Goal: Transaction & Acquisition: Purchase product/service

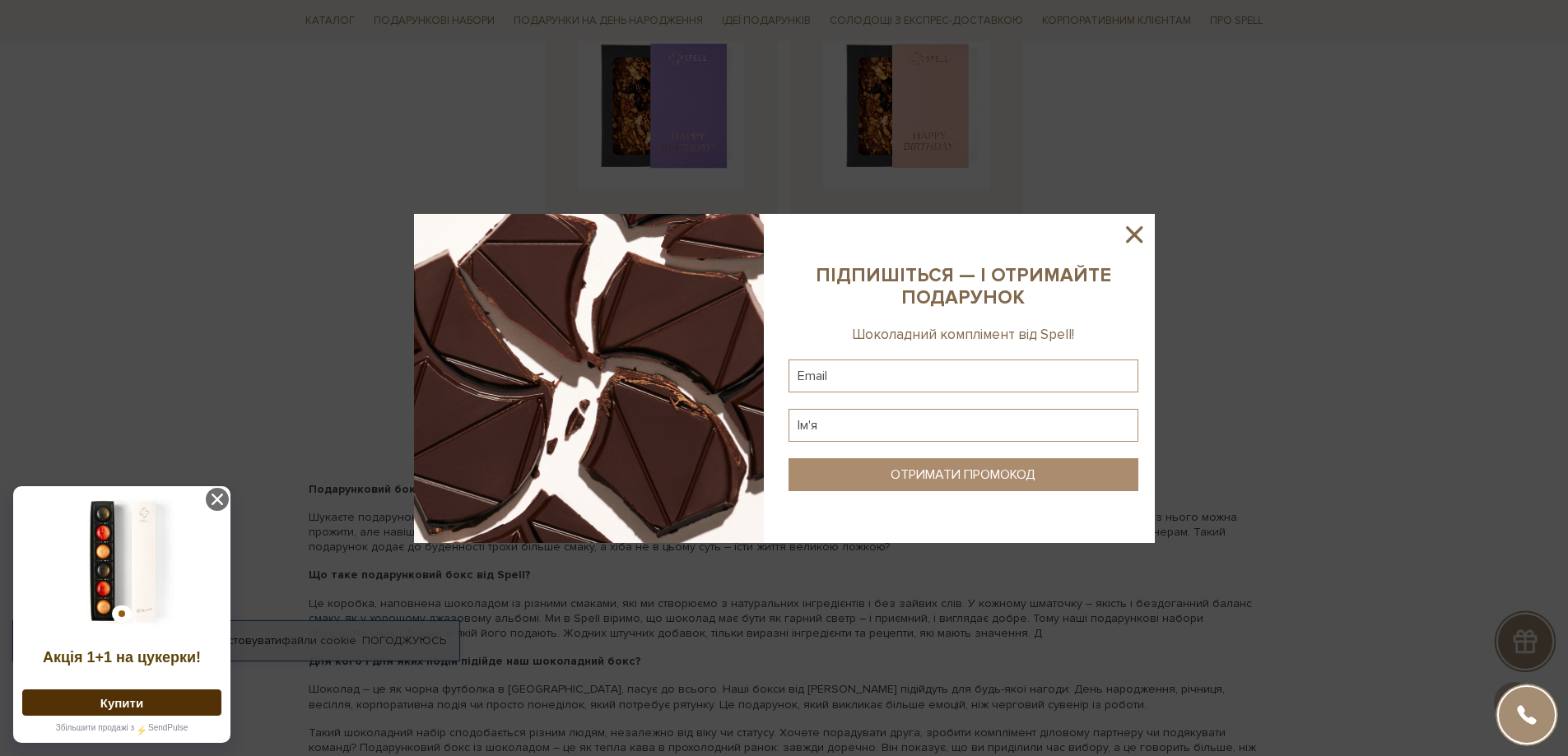
click at [1138, 229] on icon at bounding box center [1134, 235] width 16 height 16
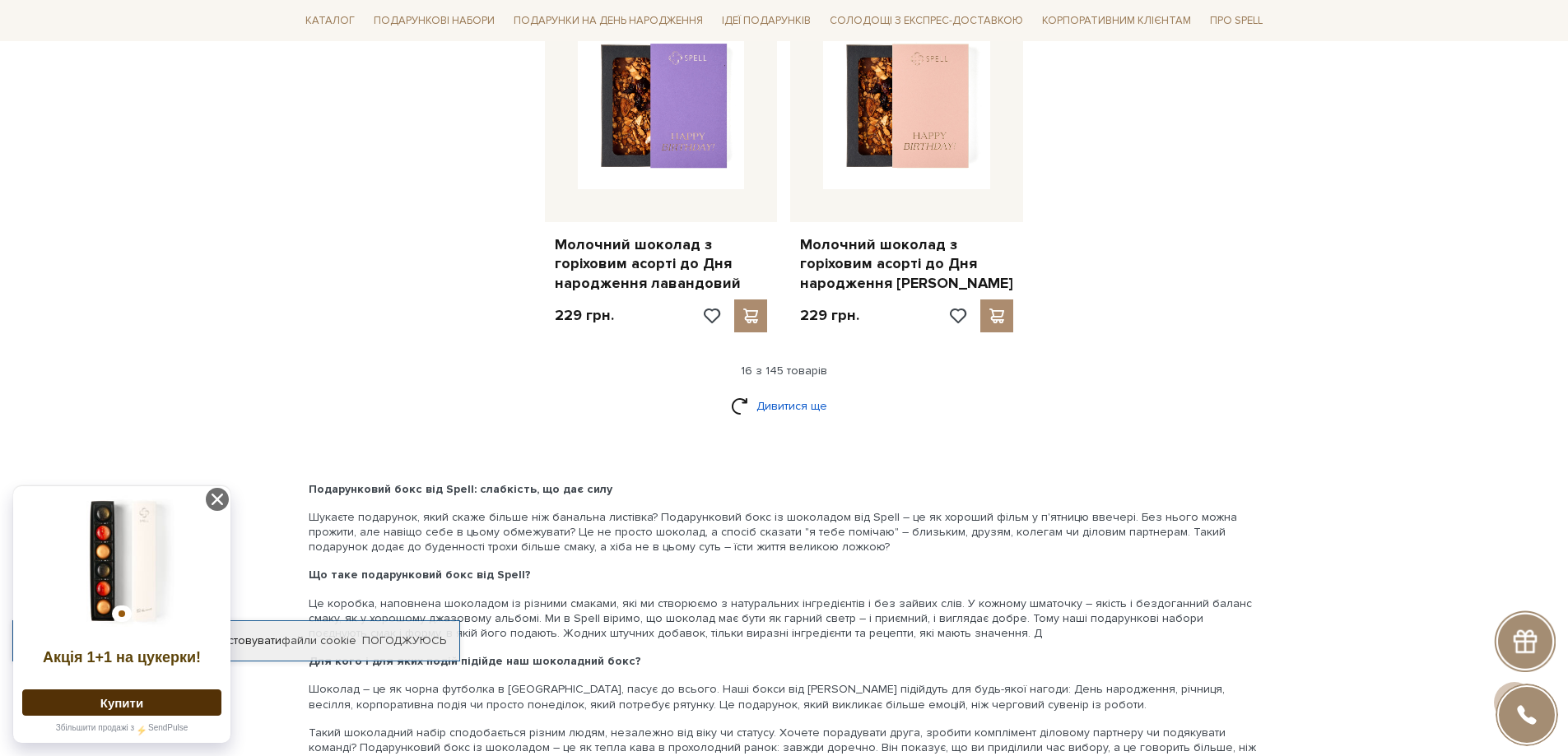
click at [781, 392] on link "Дивитися ще" at bounding box center [784, 406] width 107 height 29
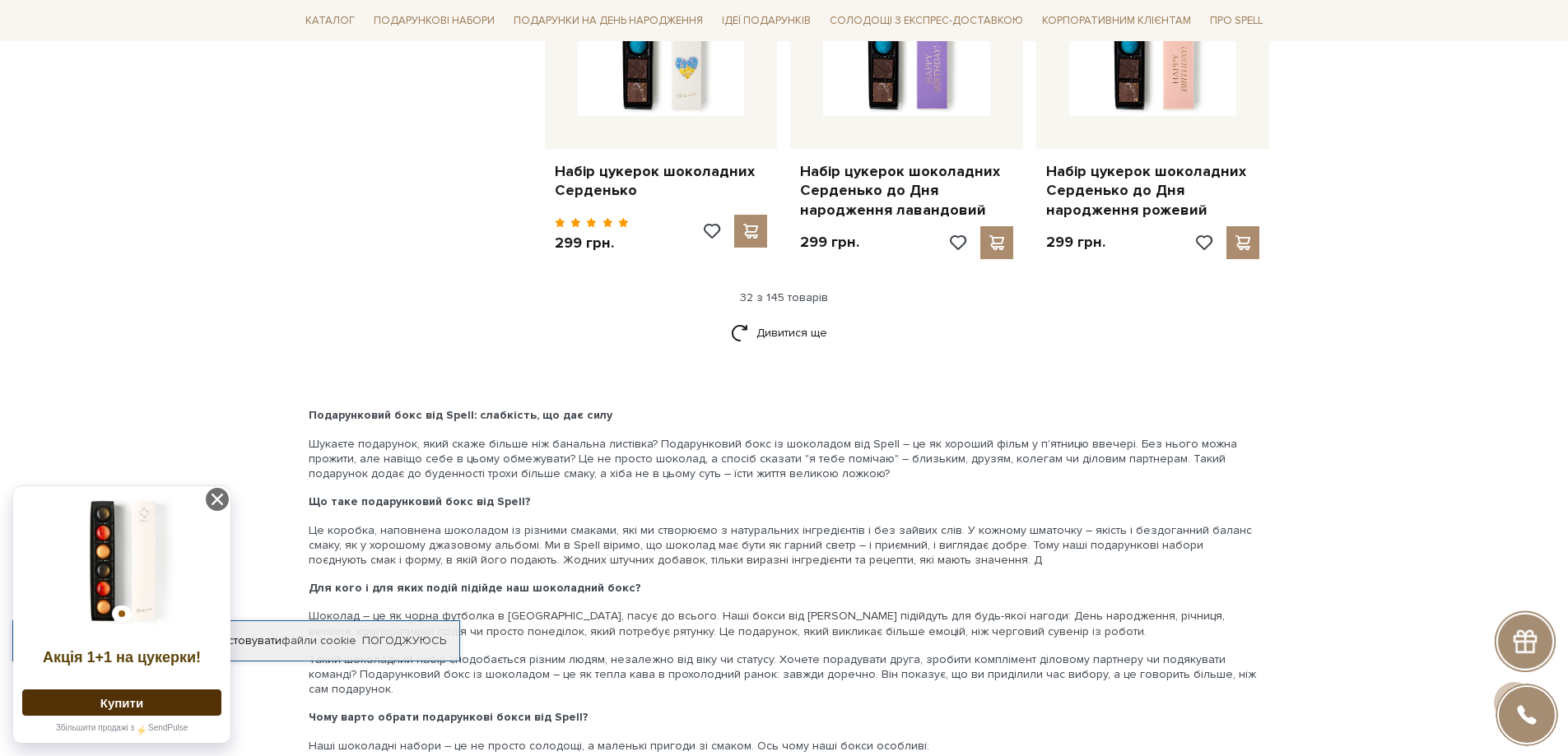
scroll to position [4237, 0]
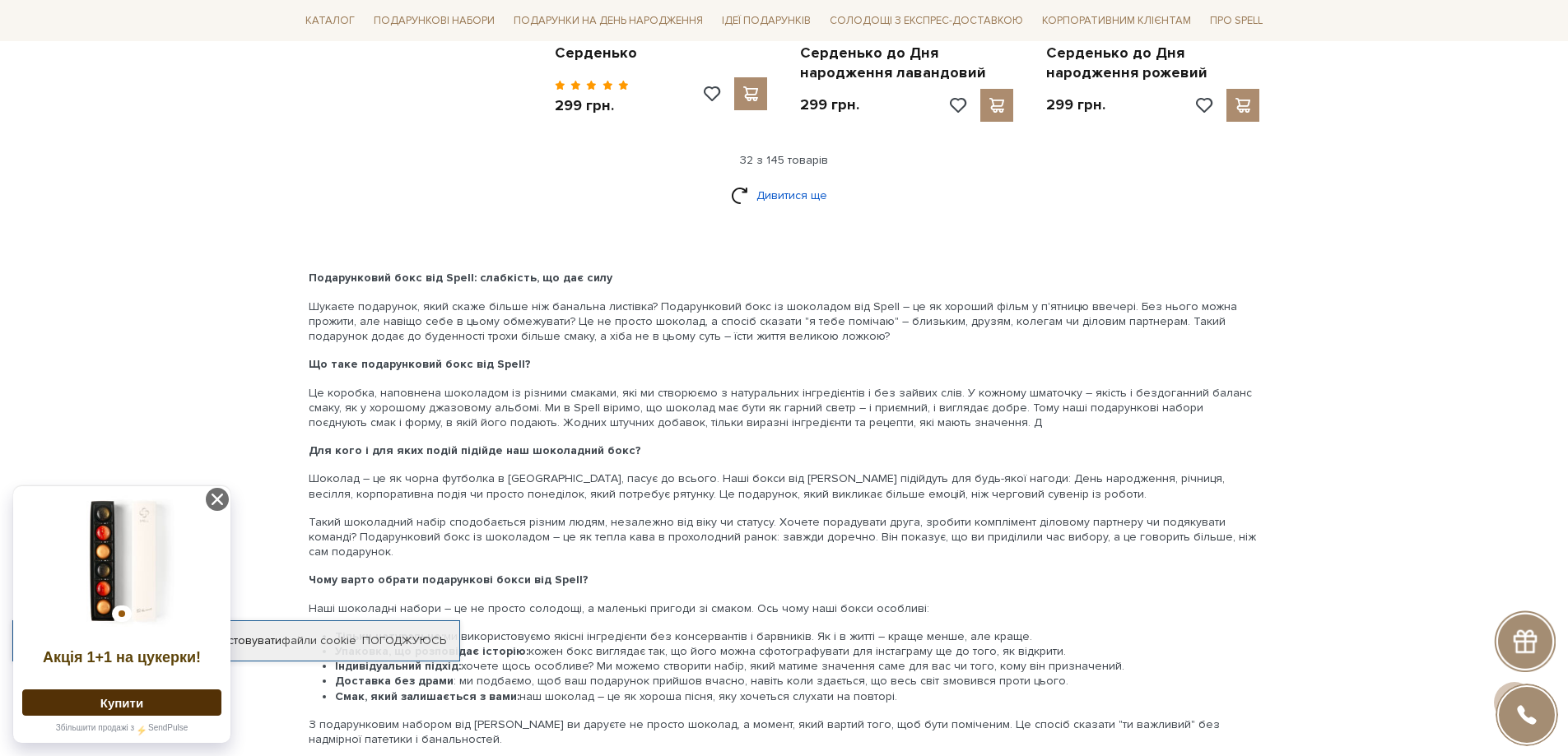
click at [780, 181] on link "Дивитися ще" at bounding box center [784, 195] width 107 height 29
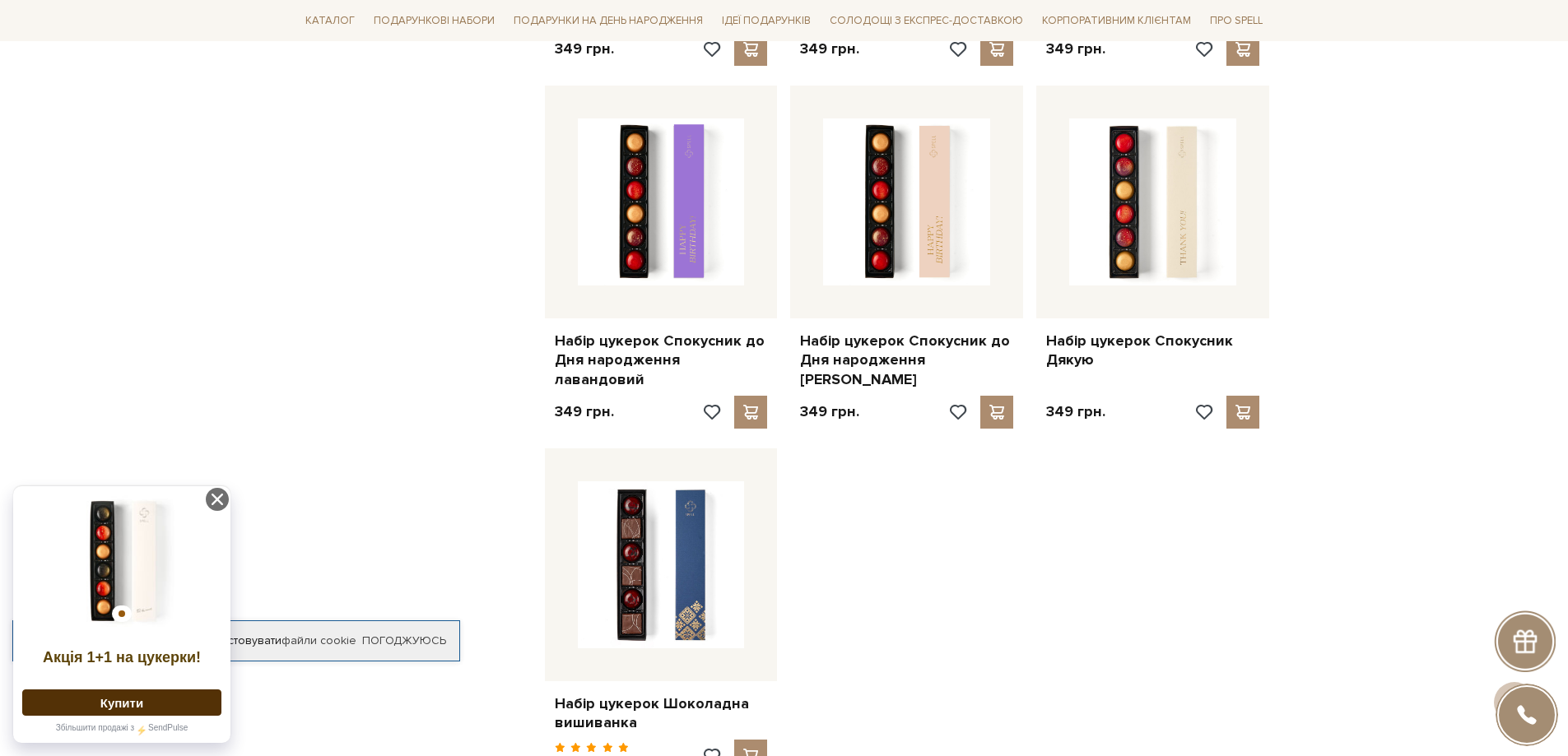
scroll to position [6158, 0]
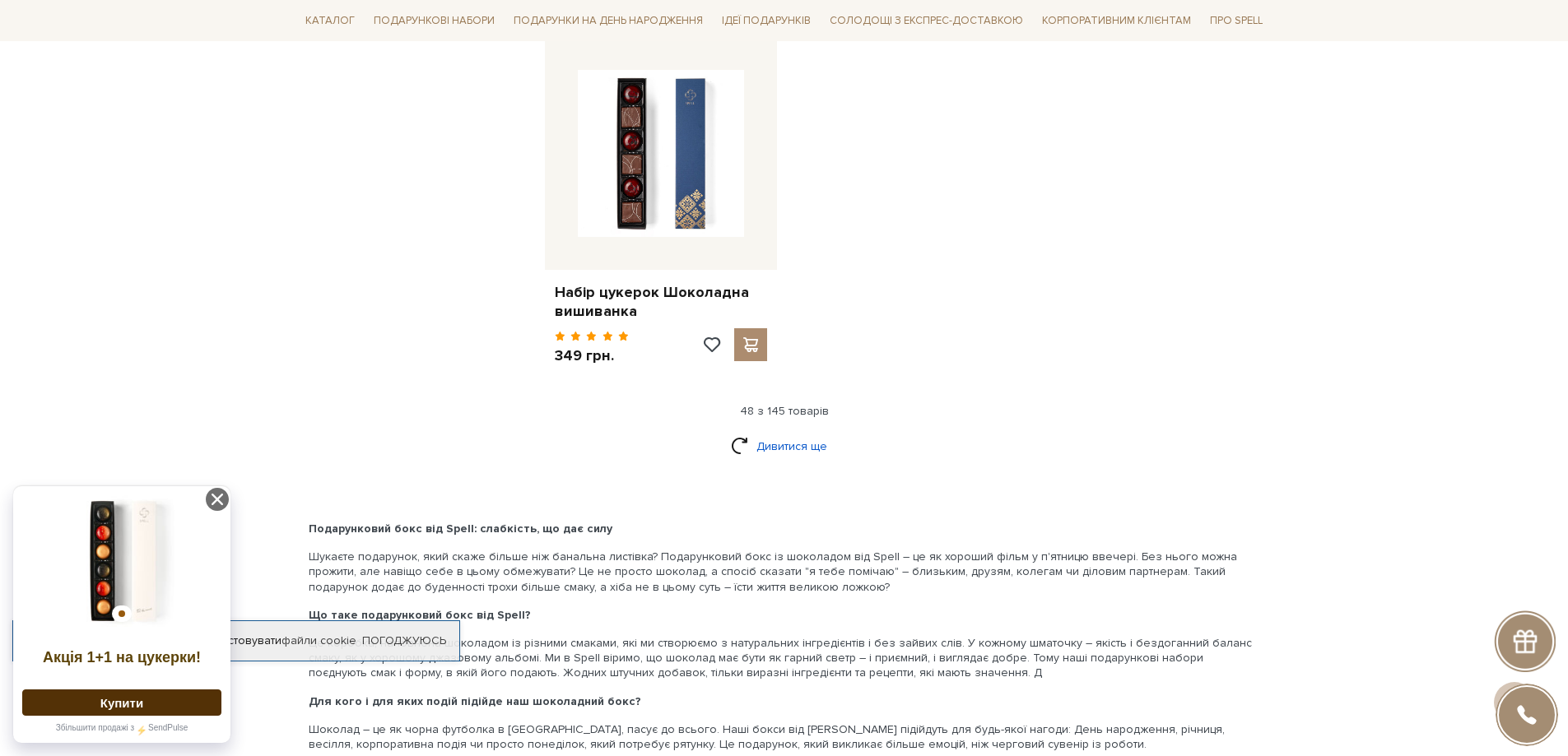
click at [784, 432] on link "Дивитися ще" at bounding box center [784, 446] width 107 height 29
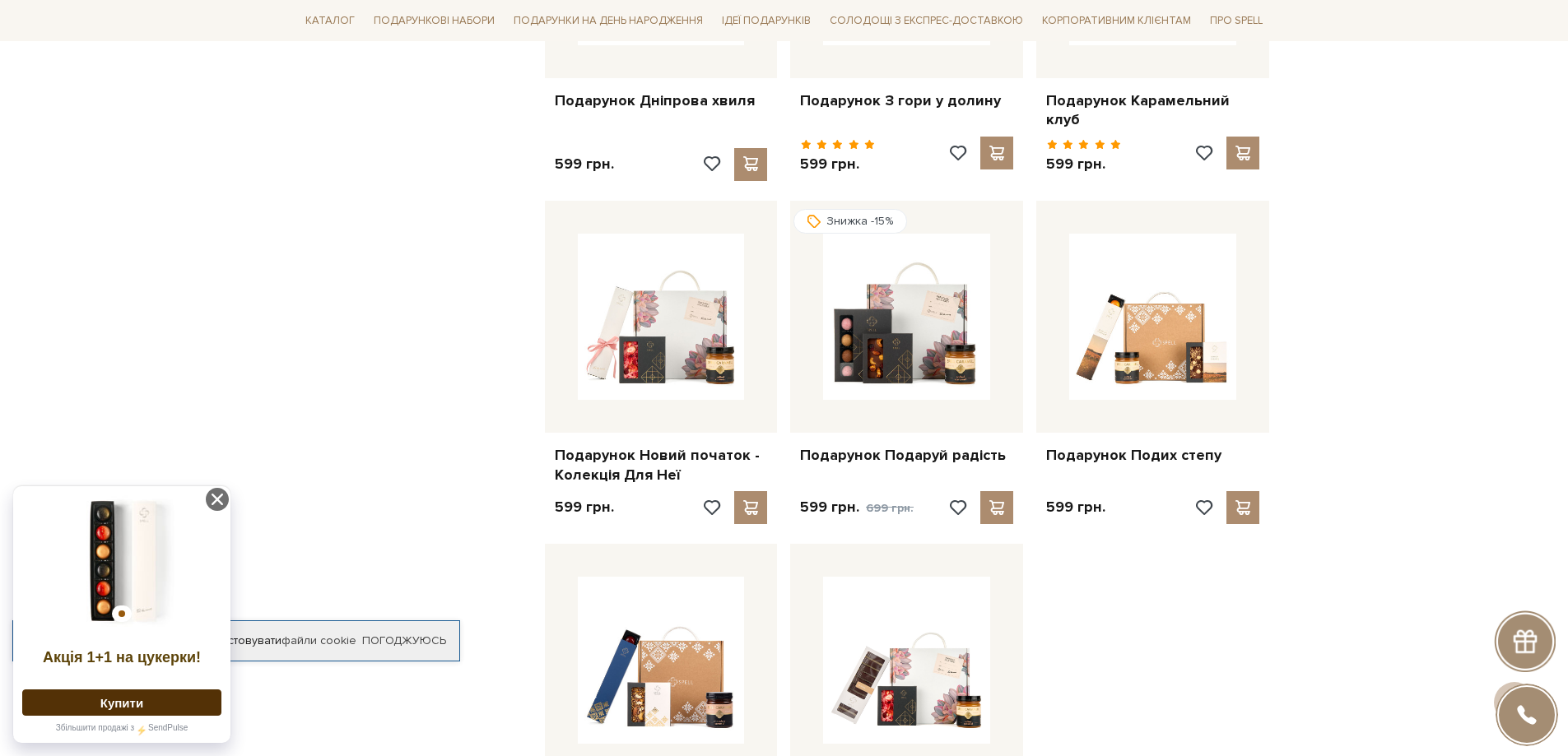
scroll to position [7667, 0]
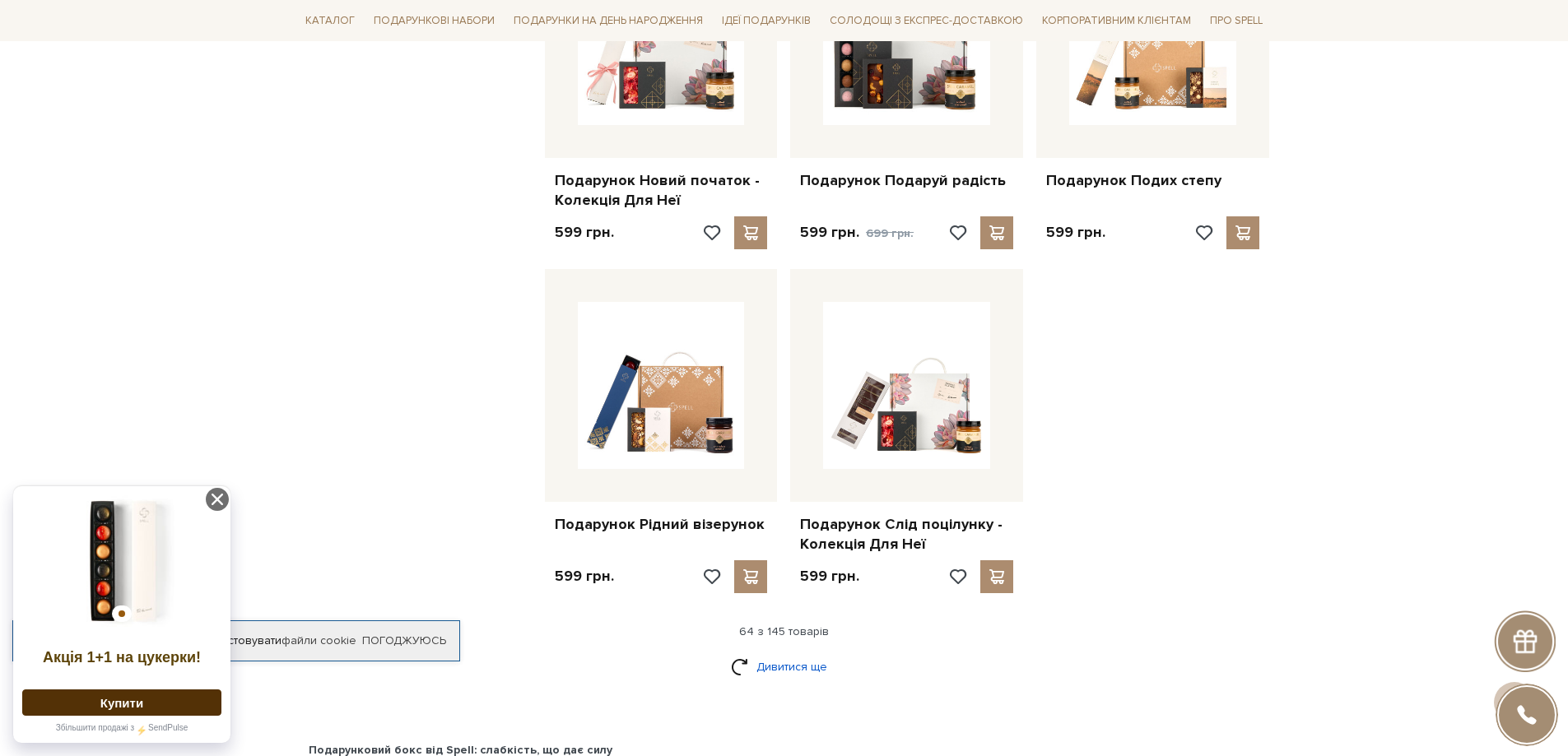
click at [799, 653] on link "Дивитися ще" at bounding box center [784, 667] width 107 height 29
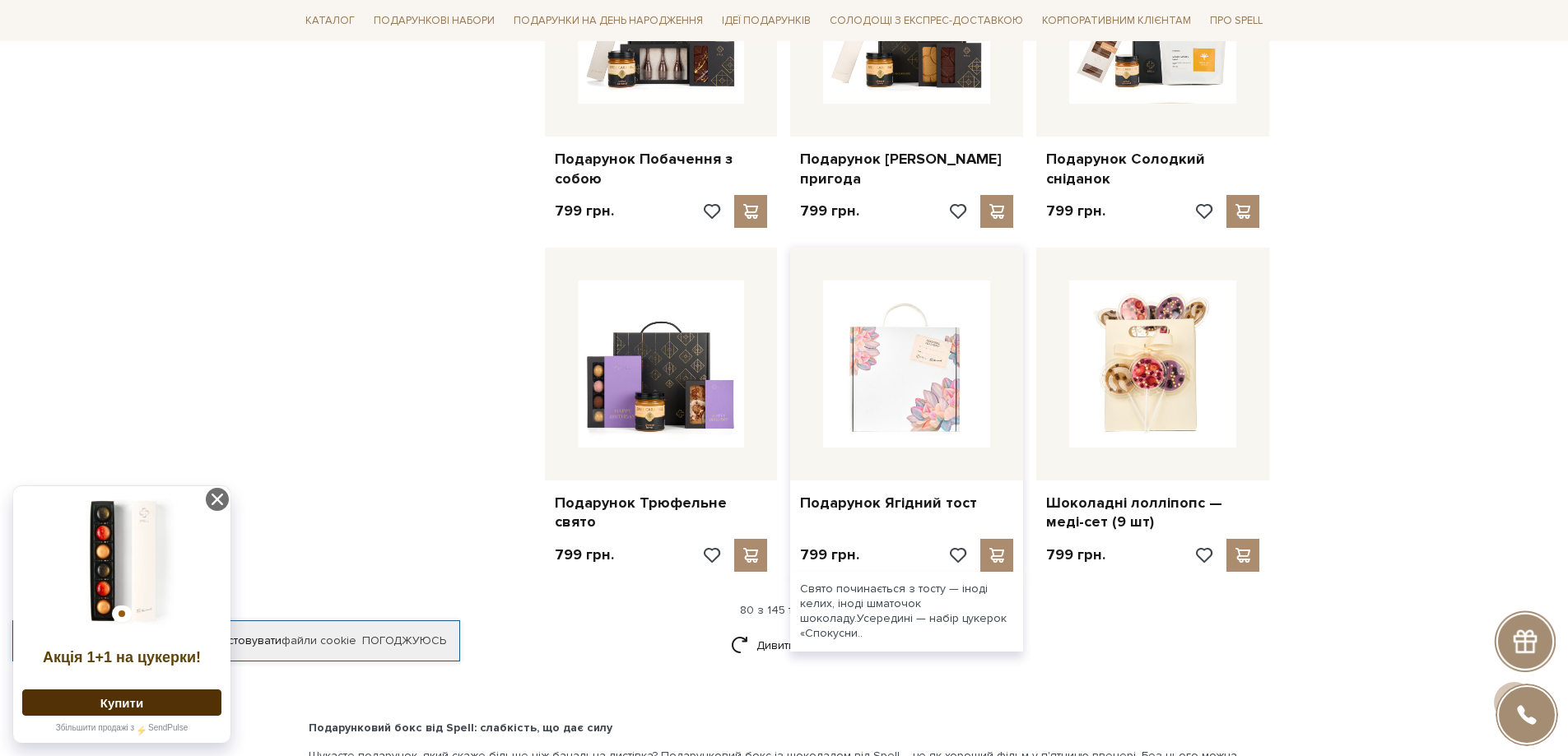
scroll to position [9586, 0]
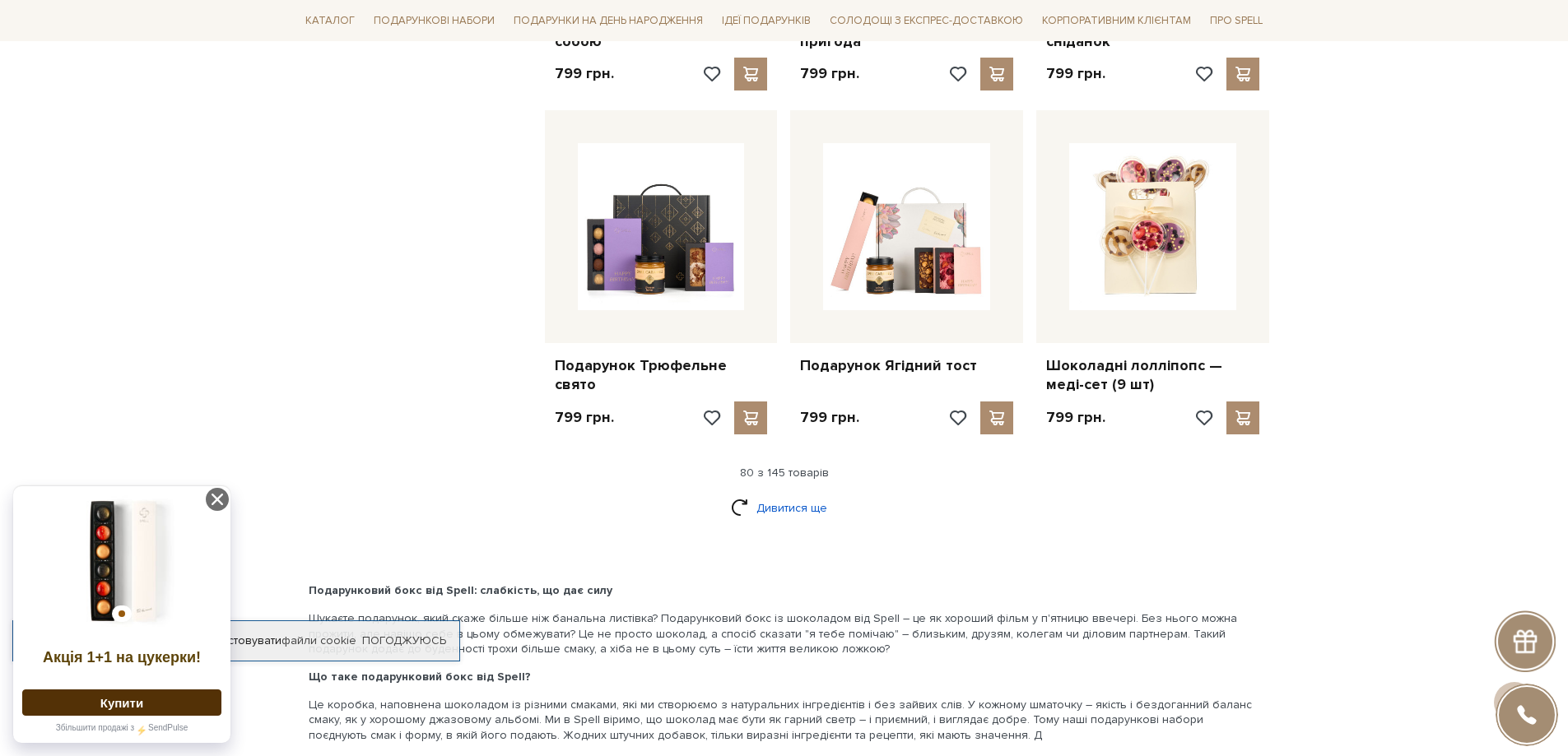
click at [795, 494] on link "Дивитися ще" at bounding box center [784, 509] width 107 height 29
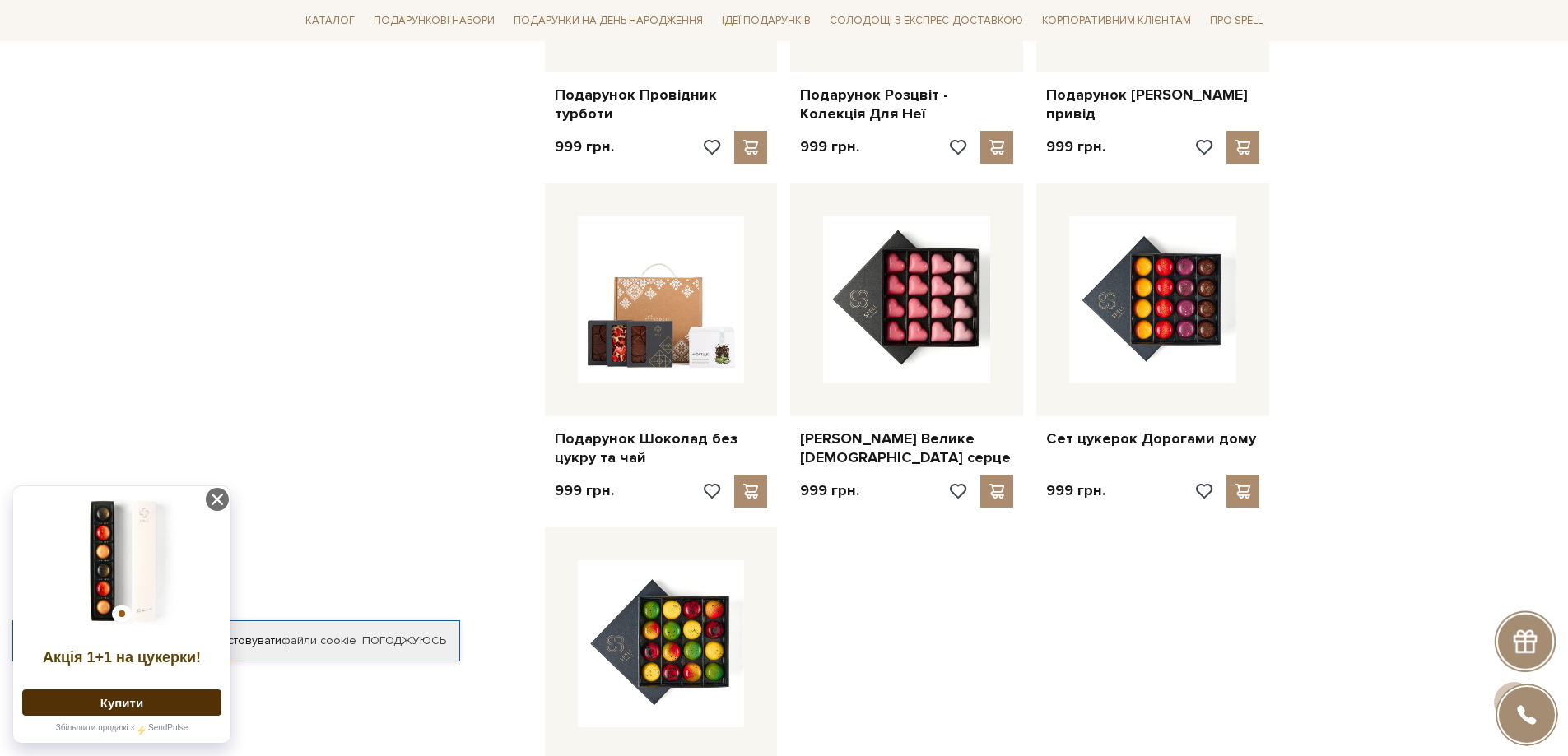
scroll to position [11506, 0]
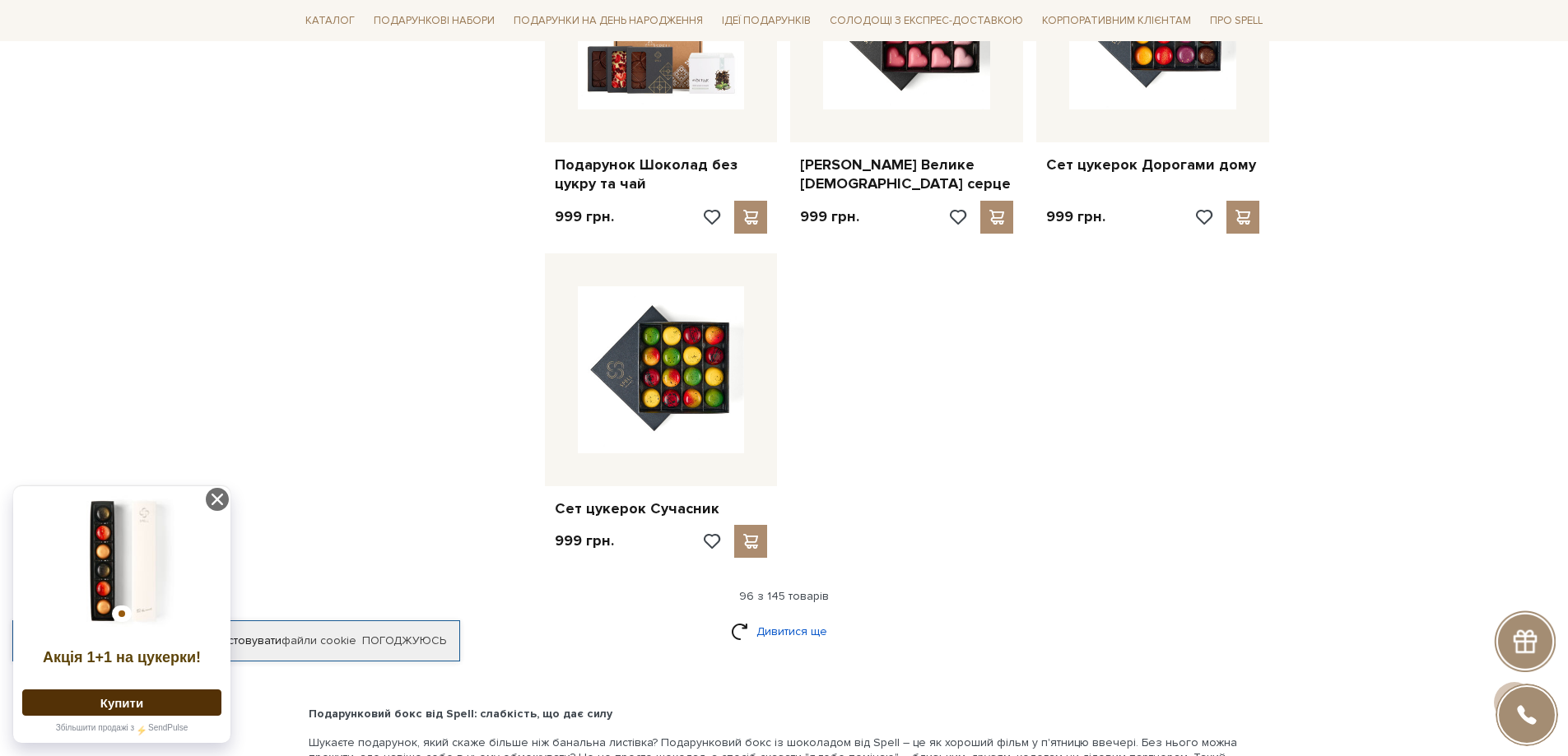
click at [779, 617] on link "Дивитися ще" at bounding box center [784, 632] width 107 height 29
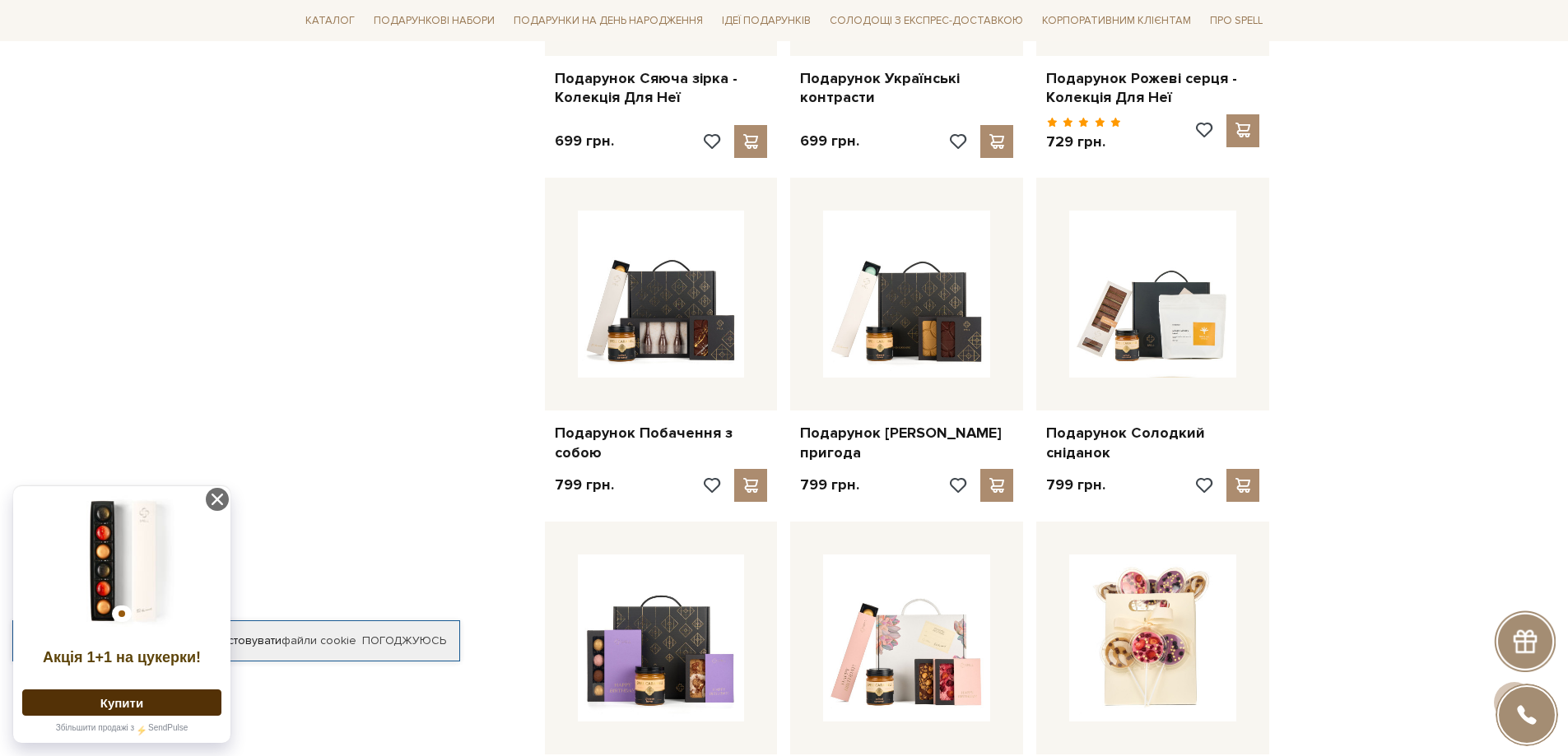
scroll to position [8763, 0]
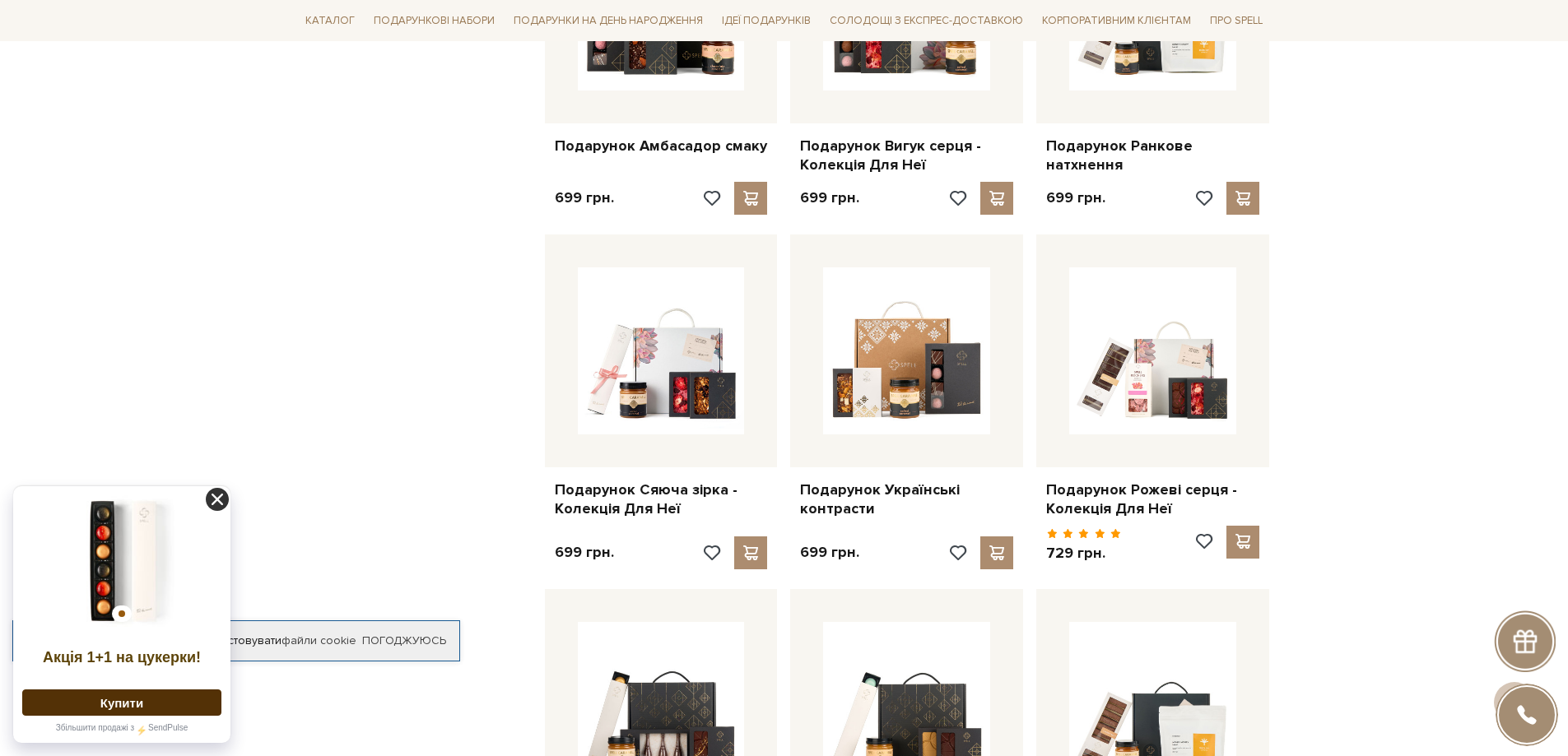
click at [219, 504] on icon at bounding box center [216, 499] width 23 height 23
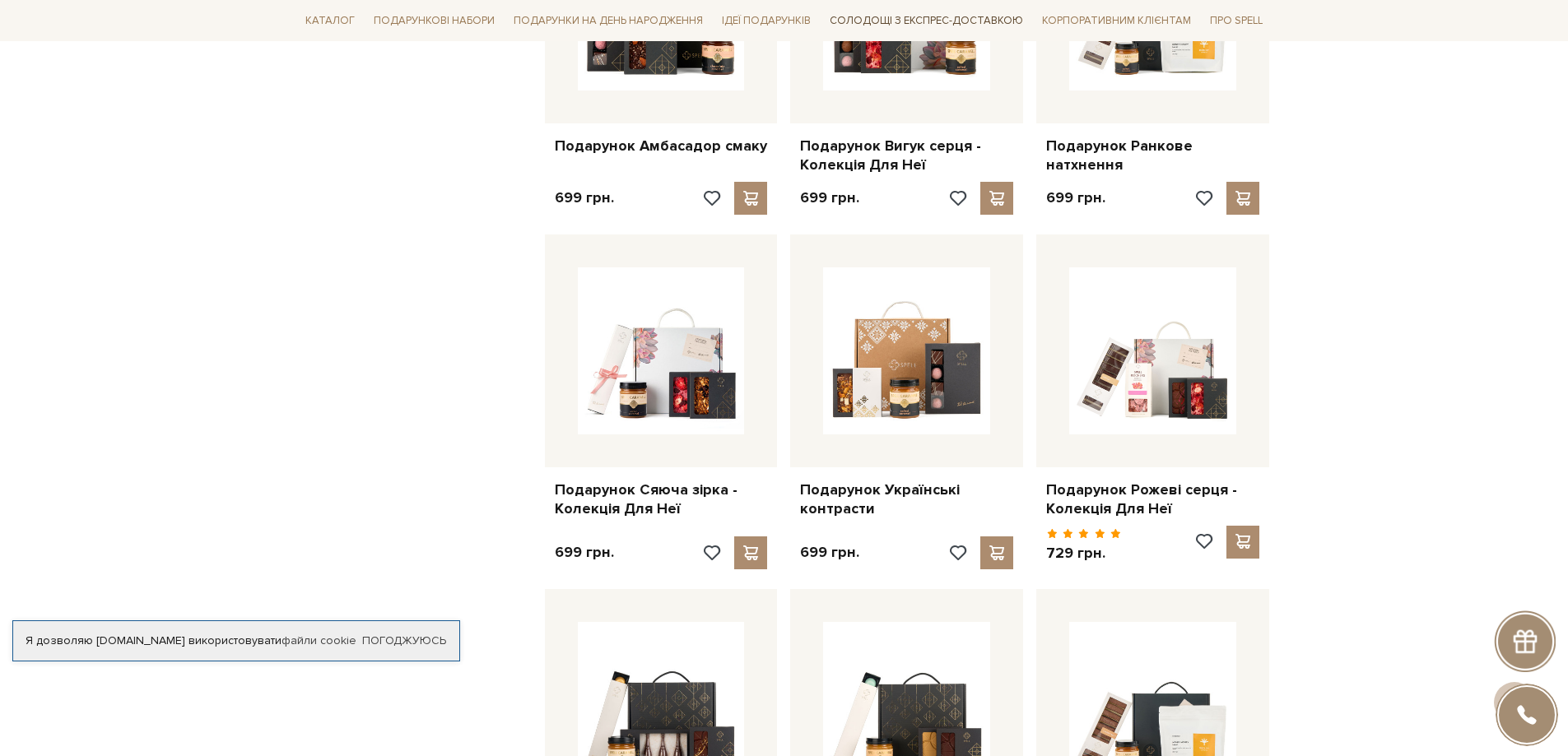
click at [928, 23] on link "Солодощі з експрес-доставкою" at bounding box center [926, 20] width 206 height 28
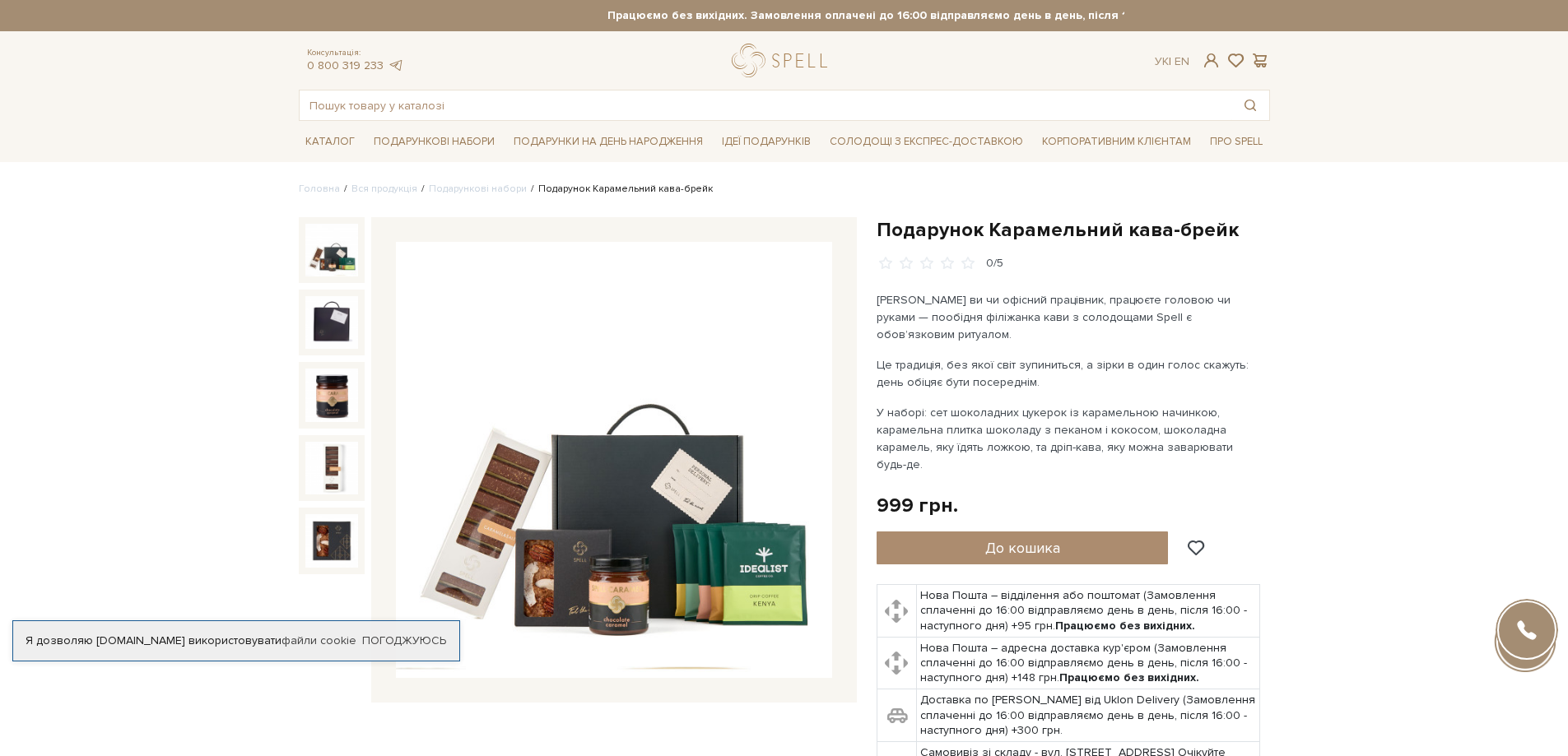
click at [1043, 541] on button "До кошика" at bounding box center [1023, 548] width 292 height 33
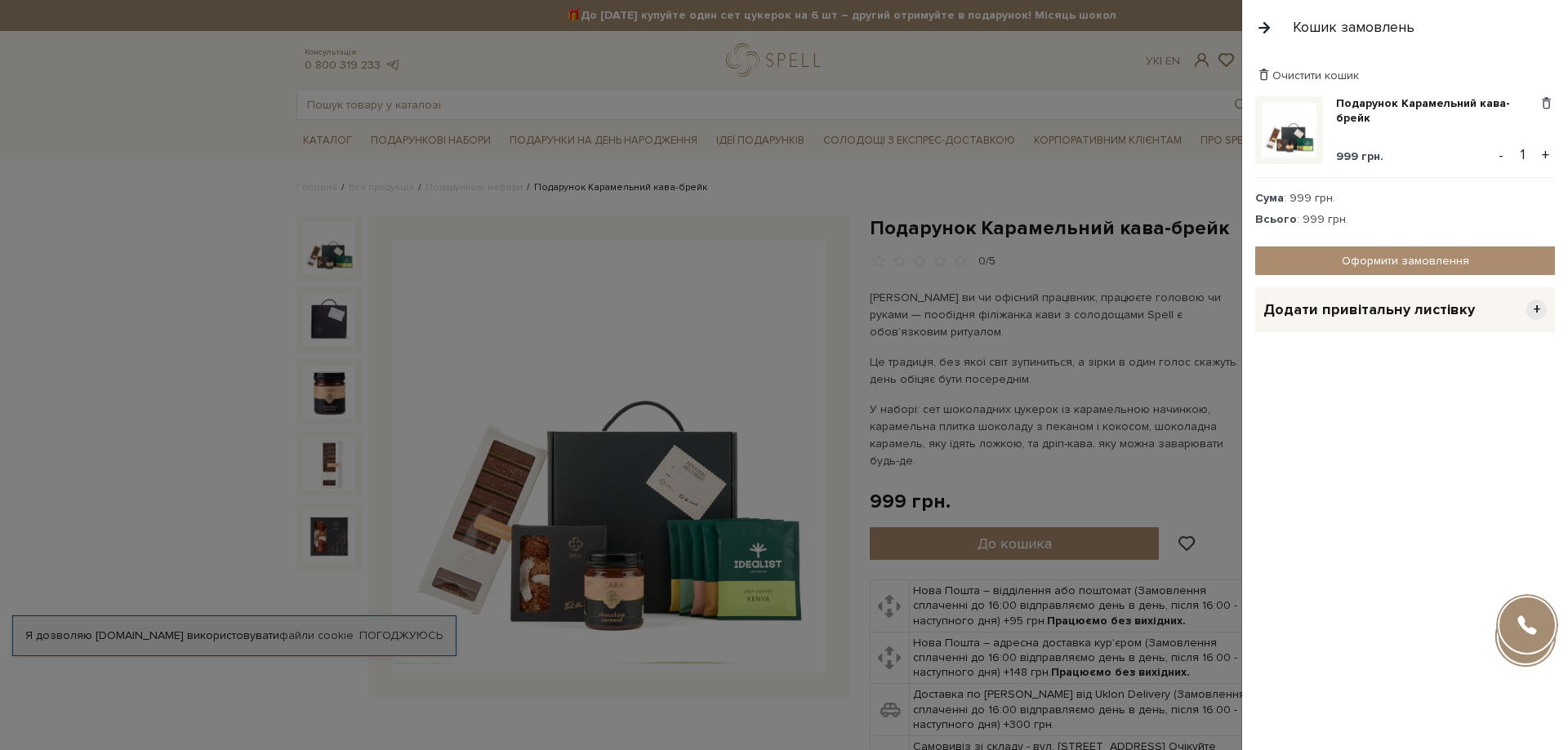
click at [1553, 159] on button "+" at bounding box center [1545, 155] width 19 height 24
click at [1424, 265] on link "Оформити замовлення" at bounding box center [1405, 261] width 300 height 29
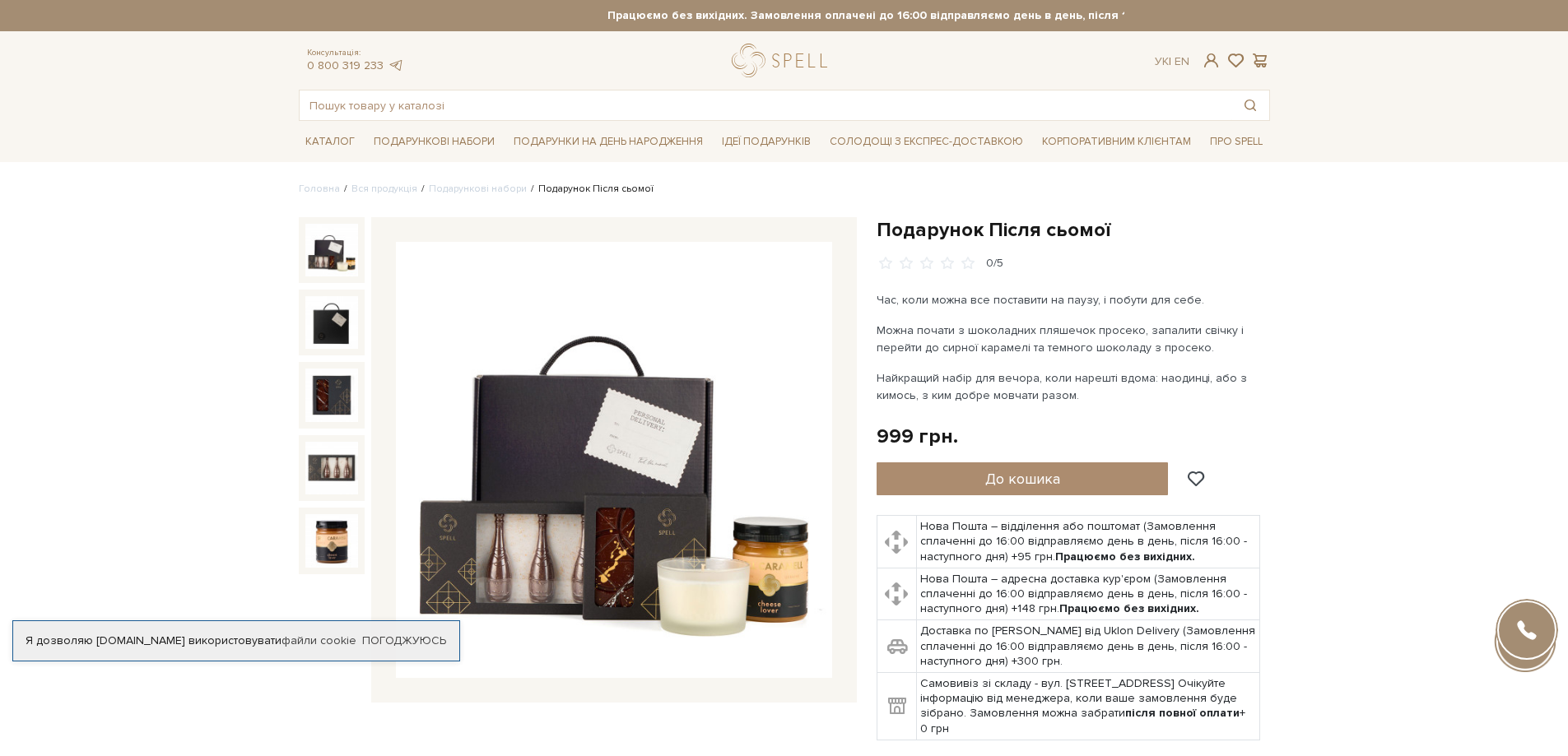
scroll to position [138, 0]
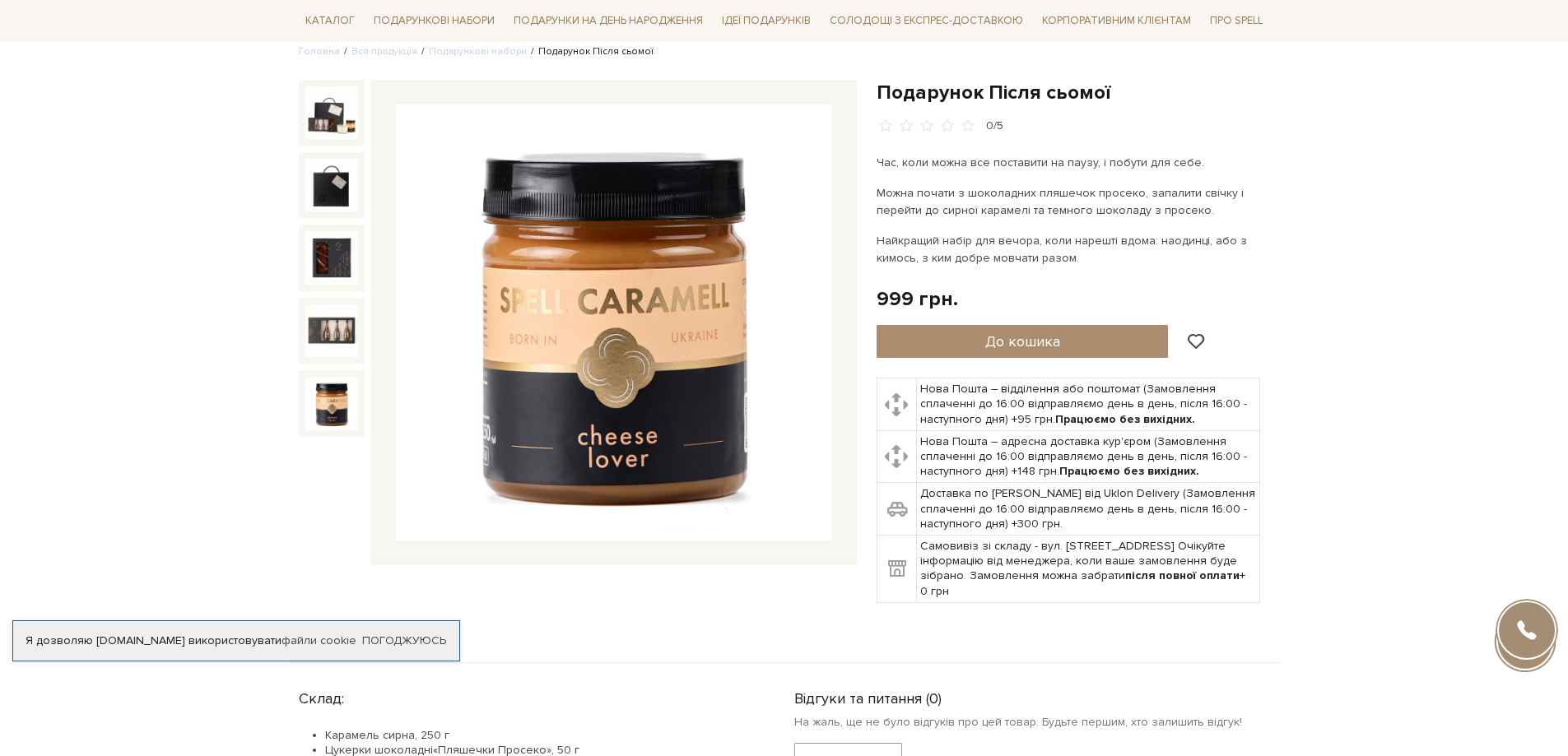
click at [339, 391] on img at bounding box center [331, 404] width 53 height 53
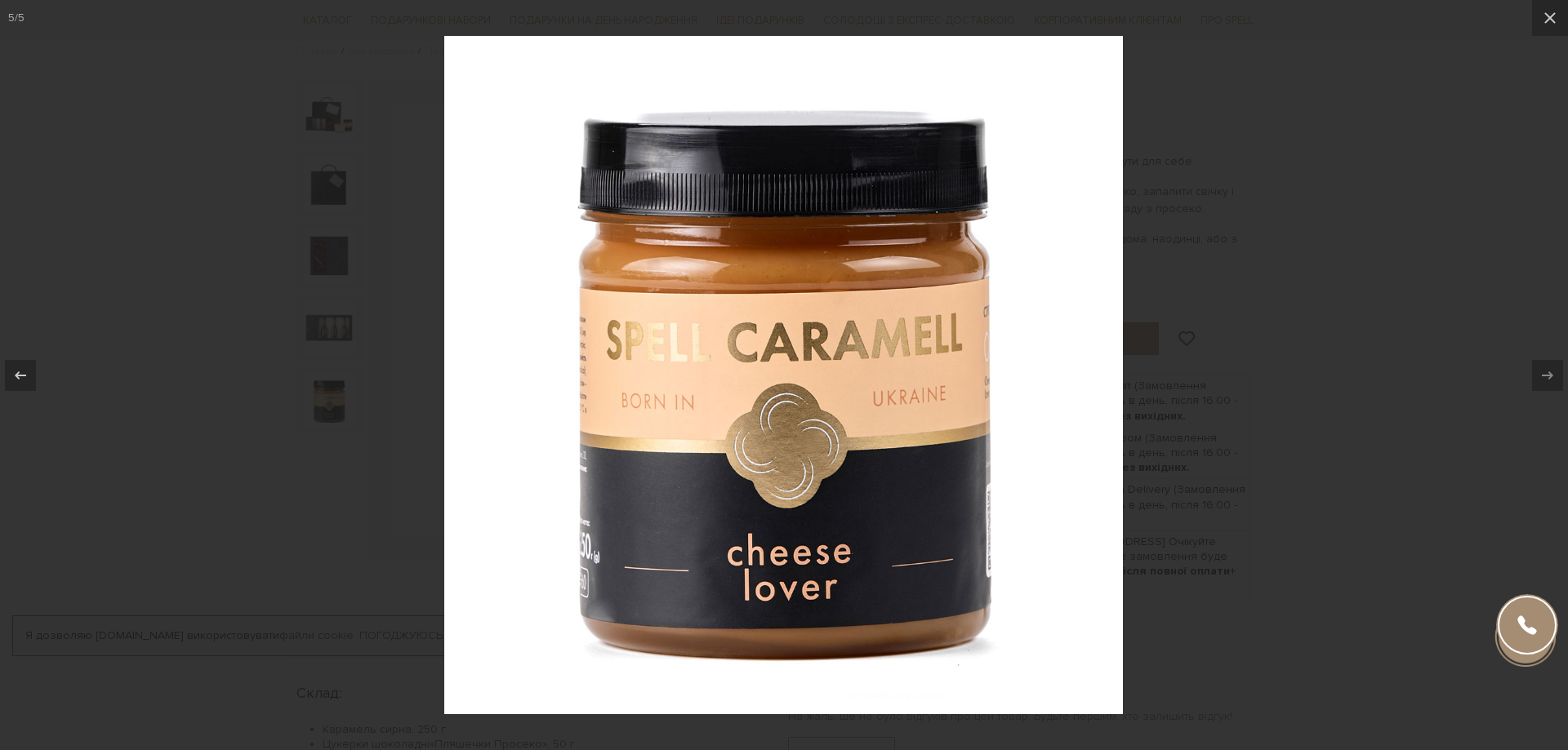
click at [336, 388] on div at bounding box center [784, 375] width 1568 height 750
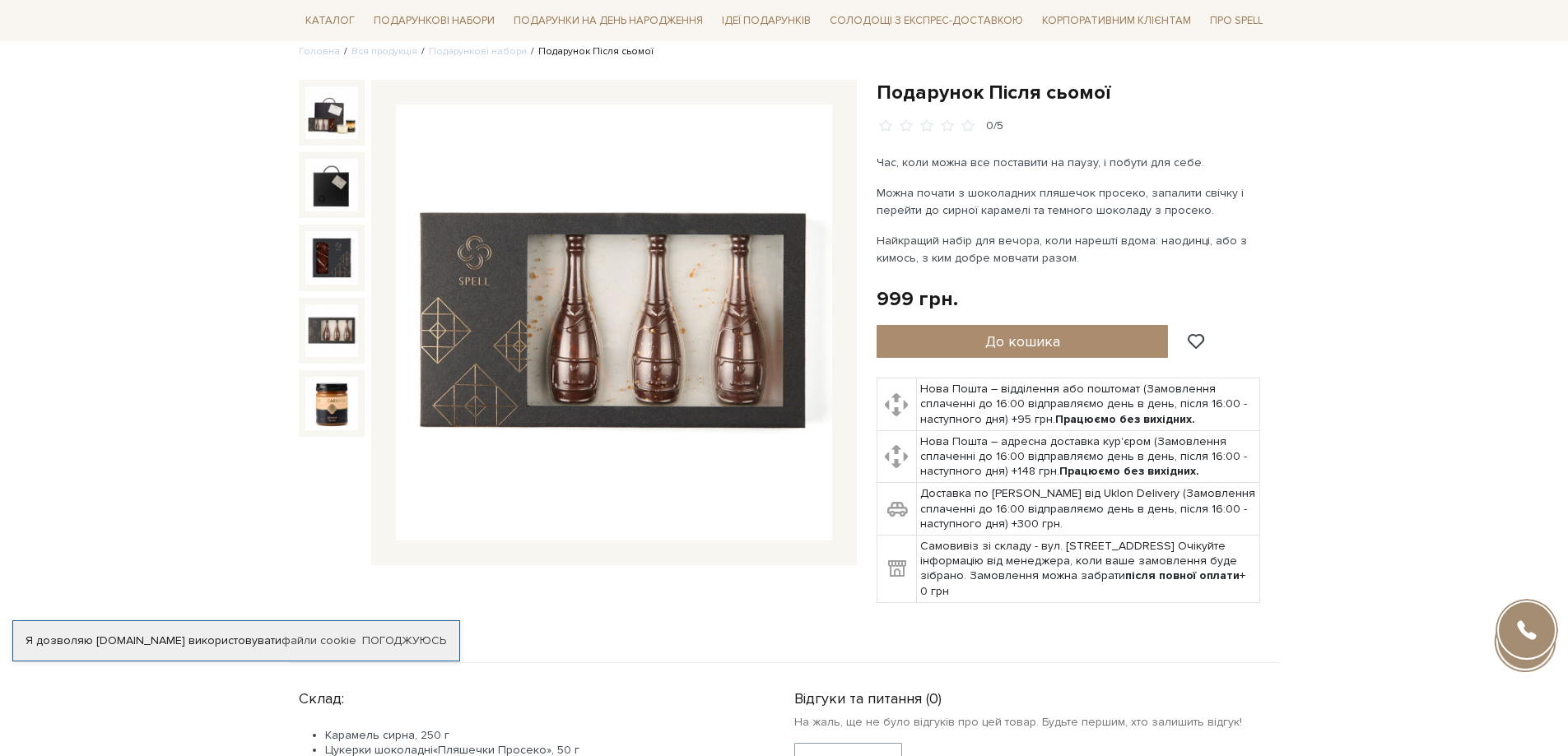
click at [343, 332] on img at bounding box center [331, 331] width 53 height 53
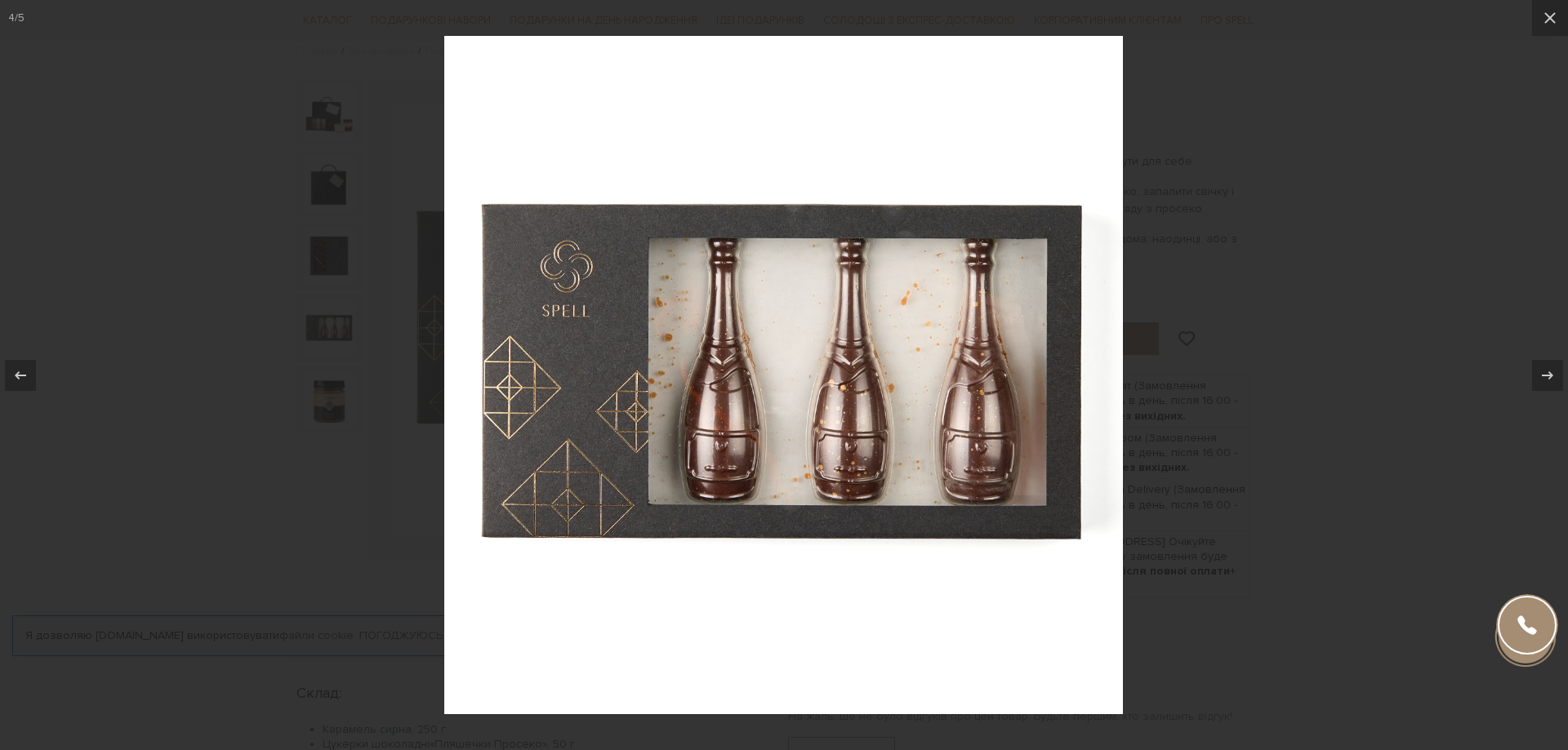
click at [341, 330] on div at bounding box center [784, 375] width 1568 height 750
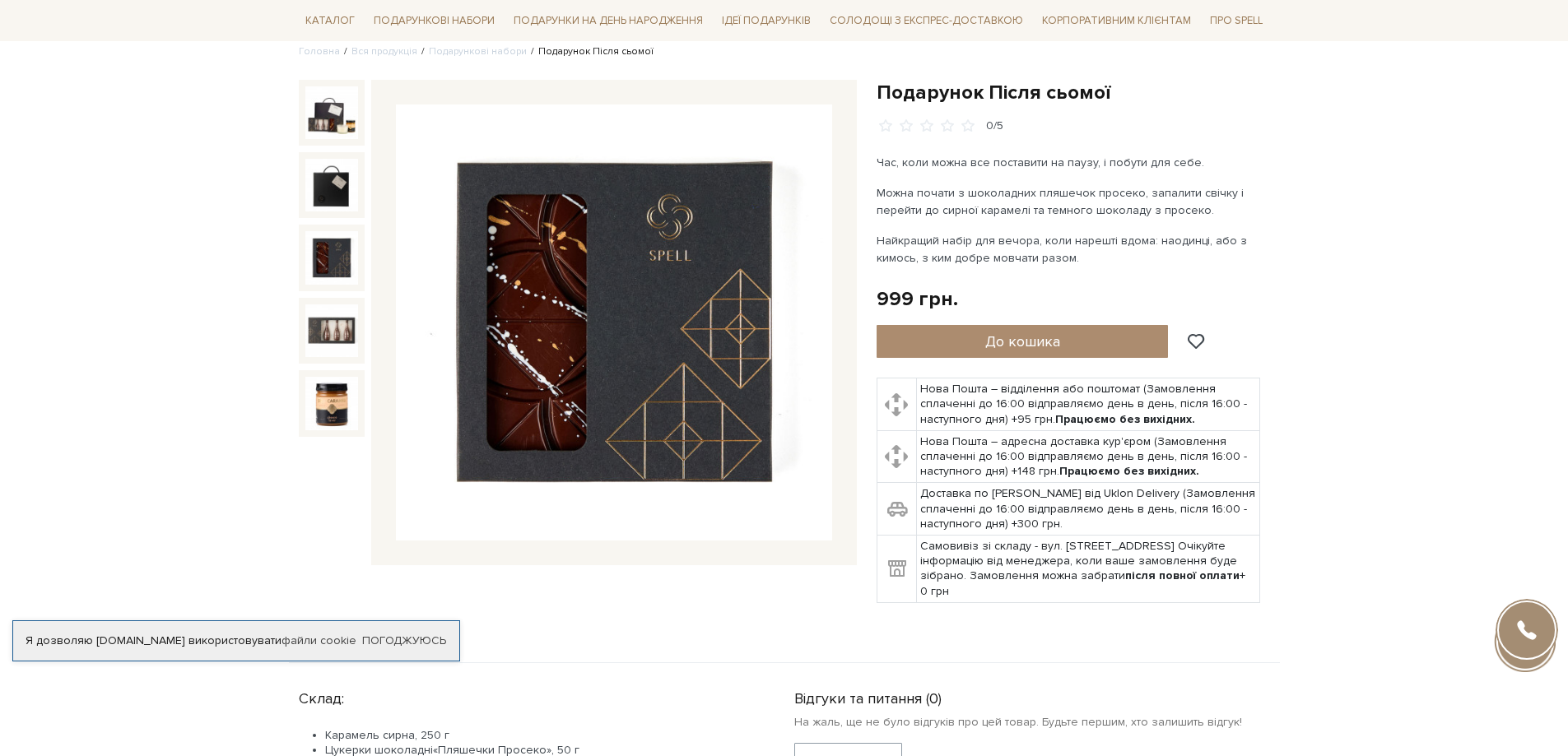
click at [332, 255] on img at bounding box center [331, 257] width 53 height 53
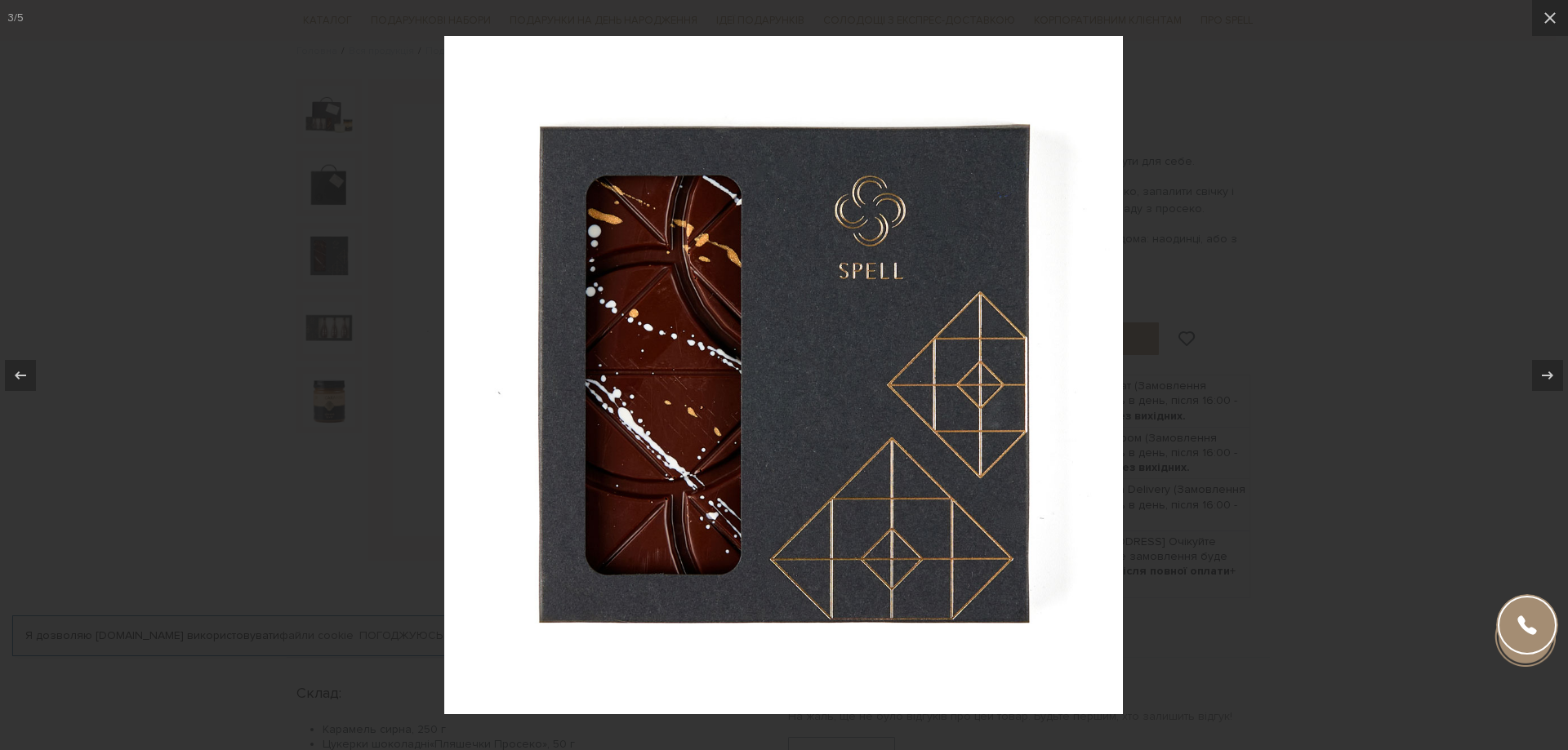
click at [330, 253] on div at bounding box center [784, 375] width 1568 height 750
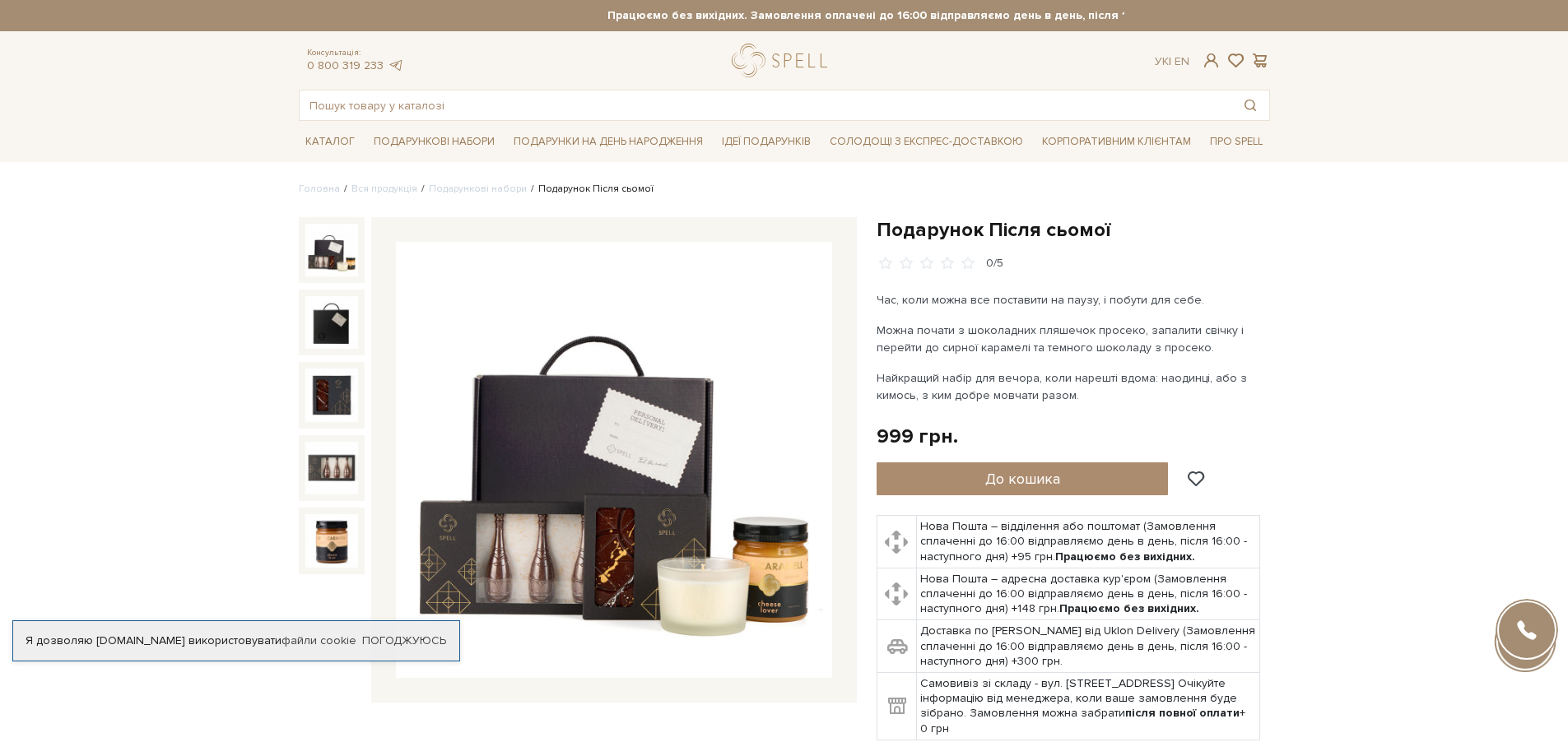
click at [335, 265] on img at bounding box center [331, 250] width 53 height 53
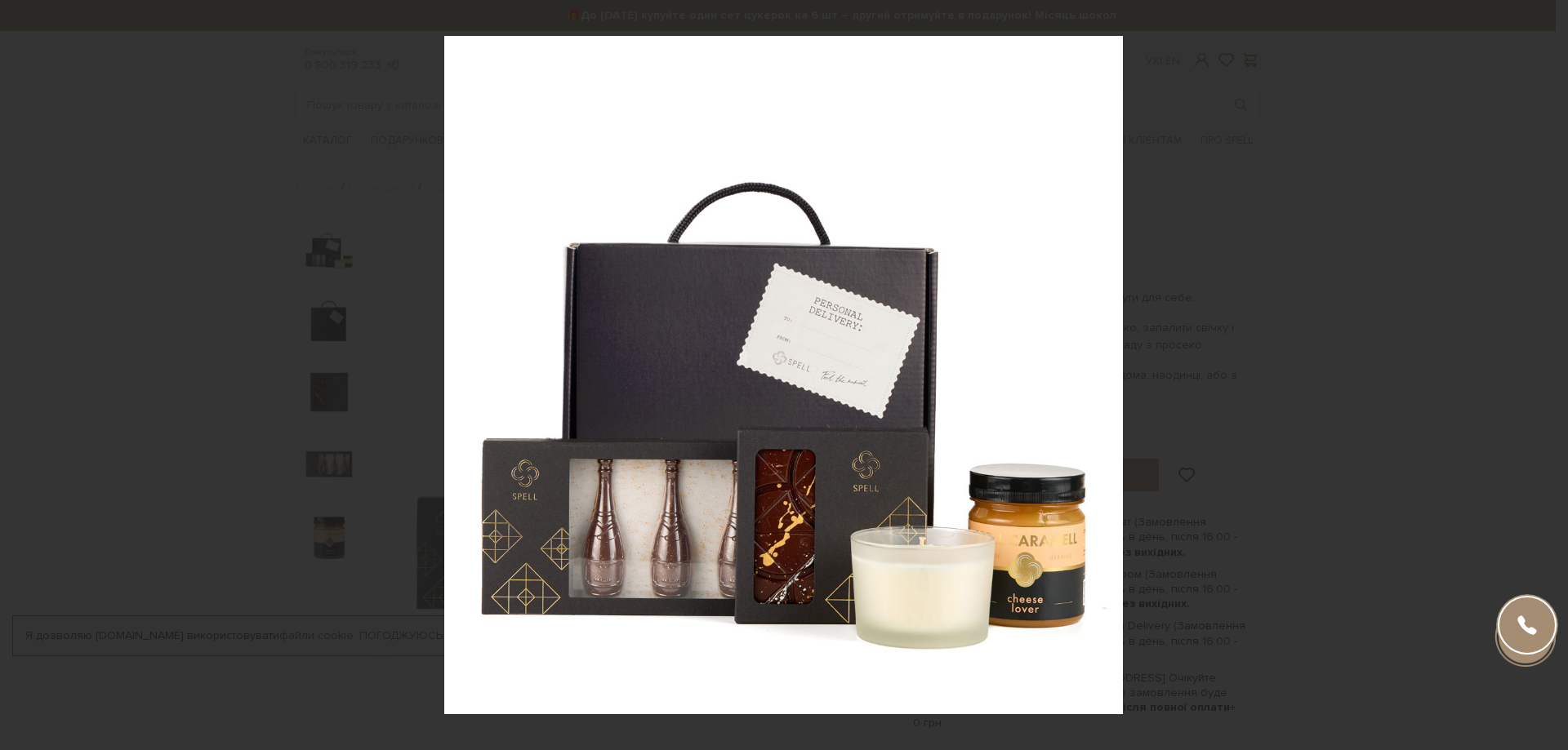
click at [363, 294] on div at bounding box center [784, 375] width 1568 height 750
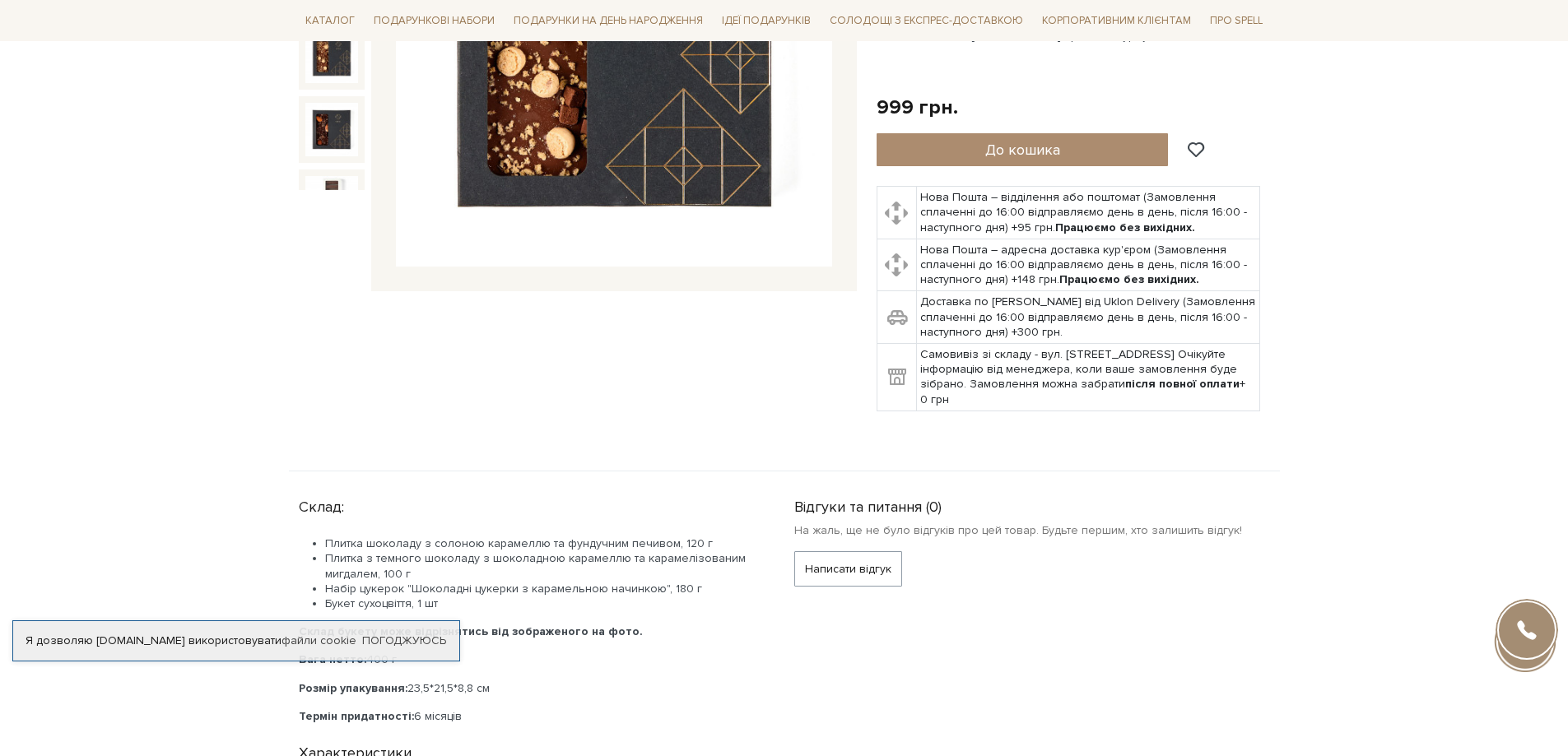
scroll to position [138, 0]
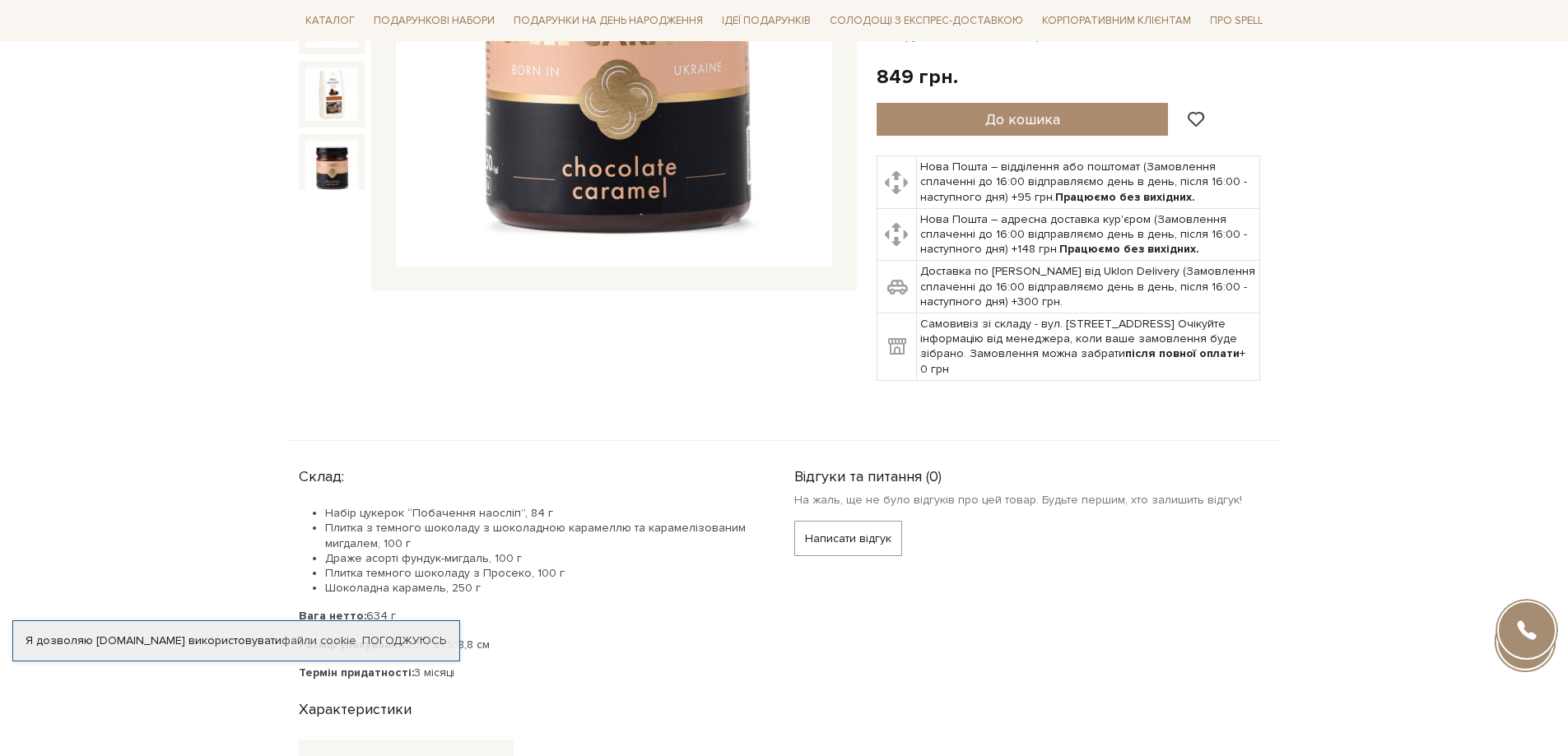
scroll to position [274, 0]
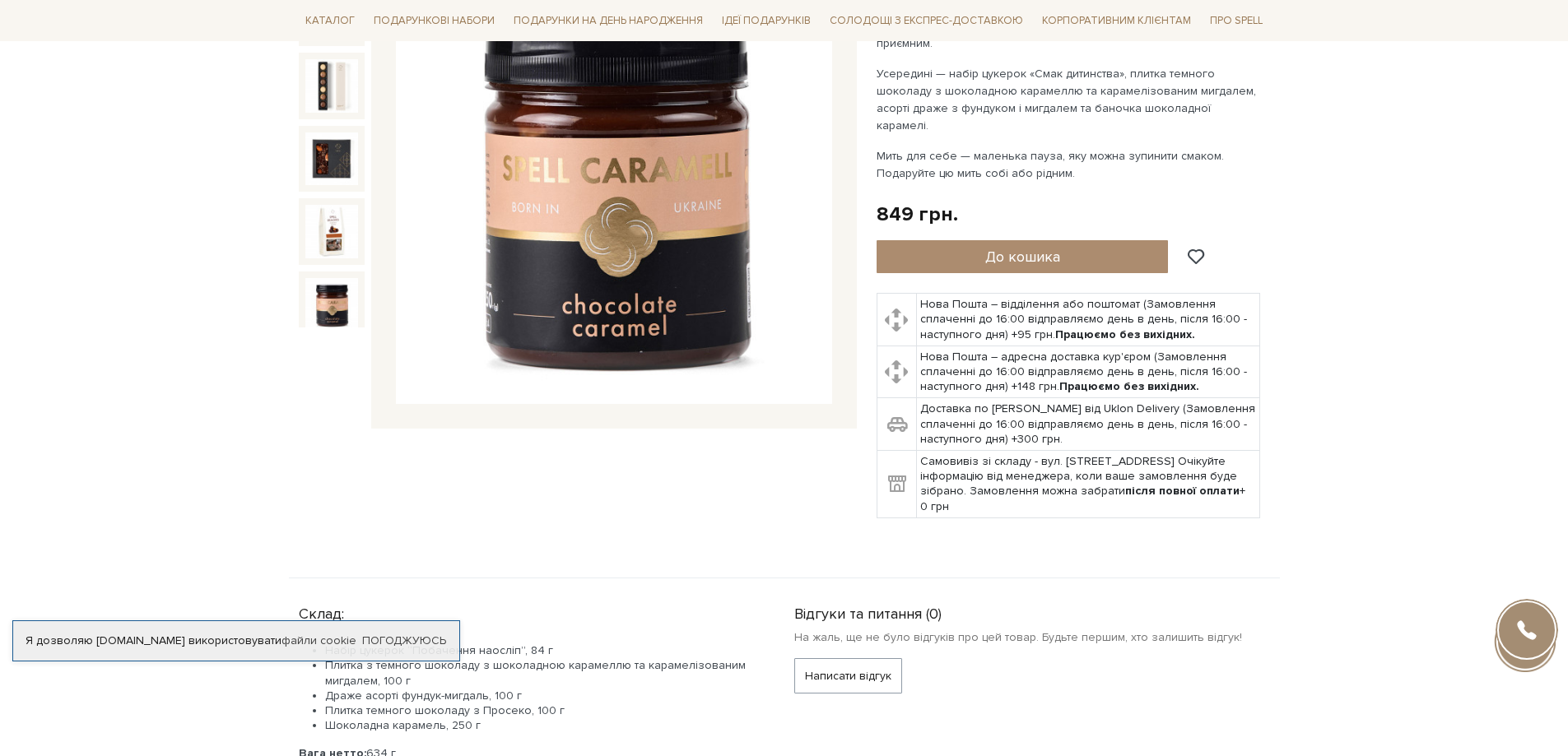
click at [322, 278] on img at bounding box center [331, 305] width 53 height 53
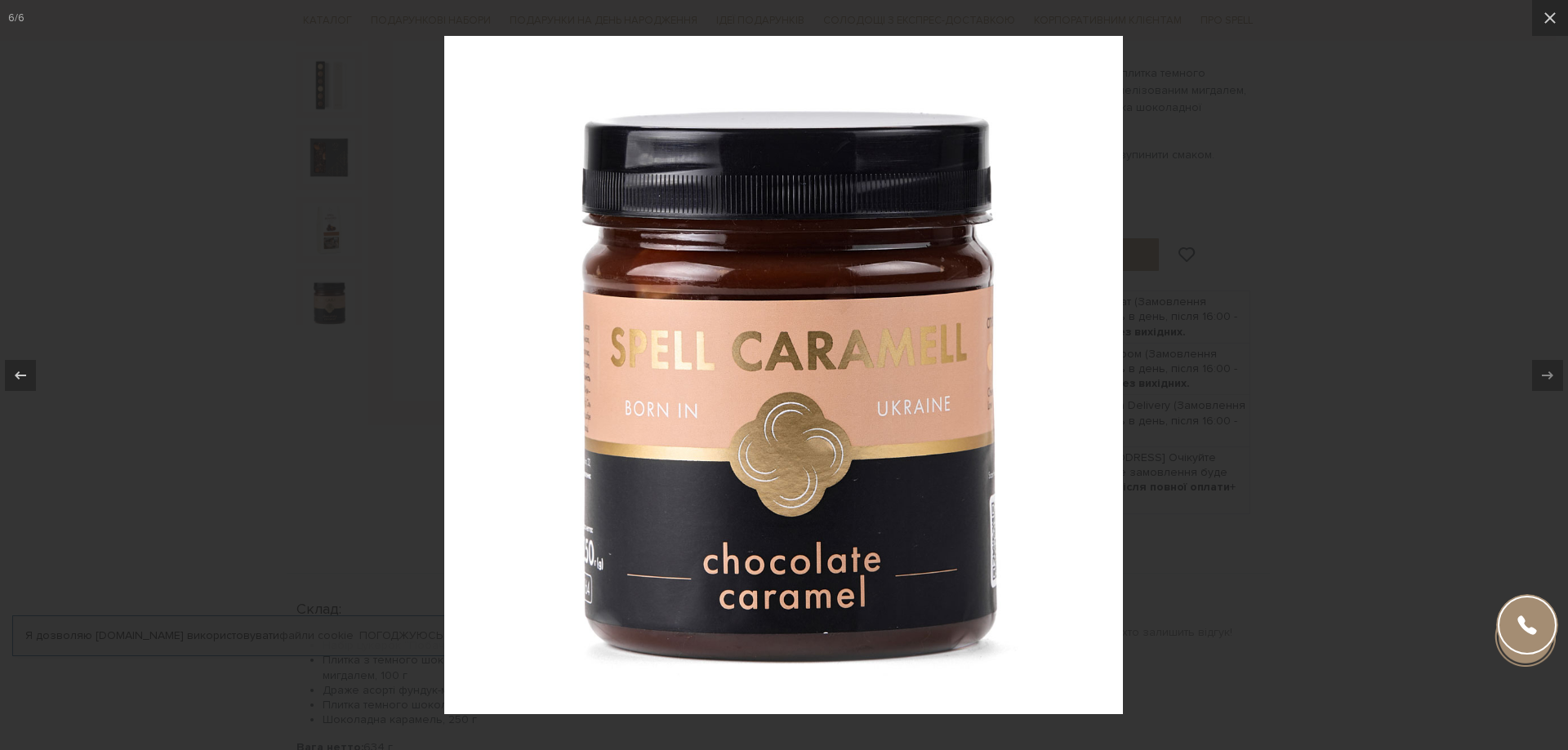
click at [329, 467] on div at bounding box center [784, 375] width 1568 height 750
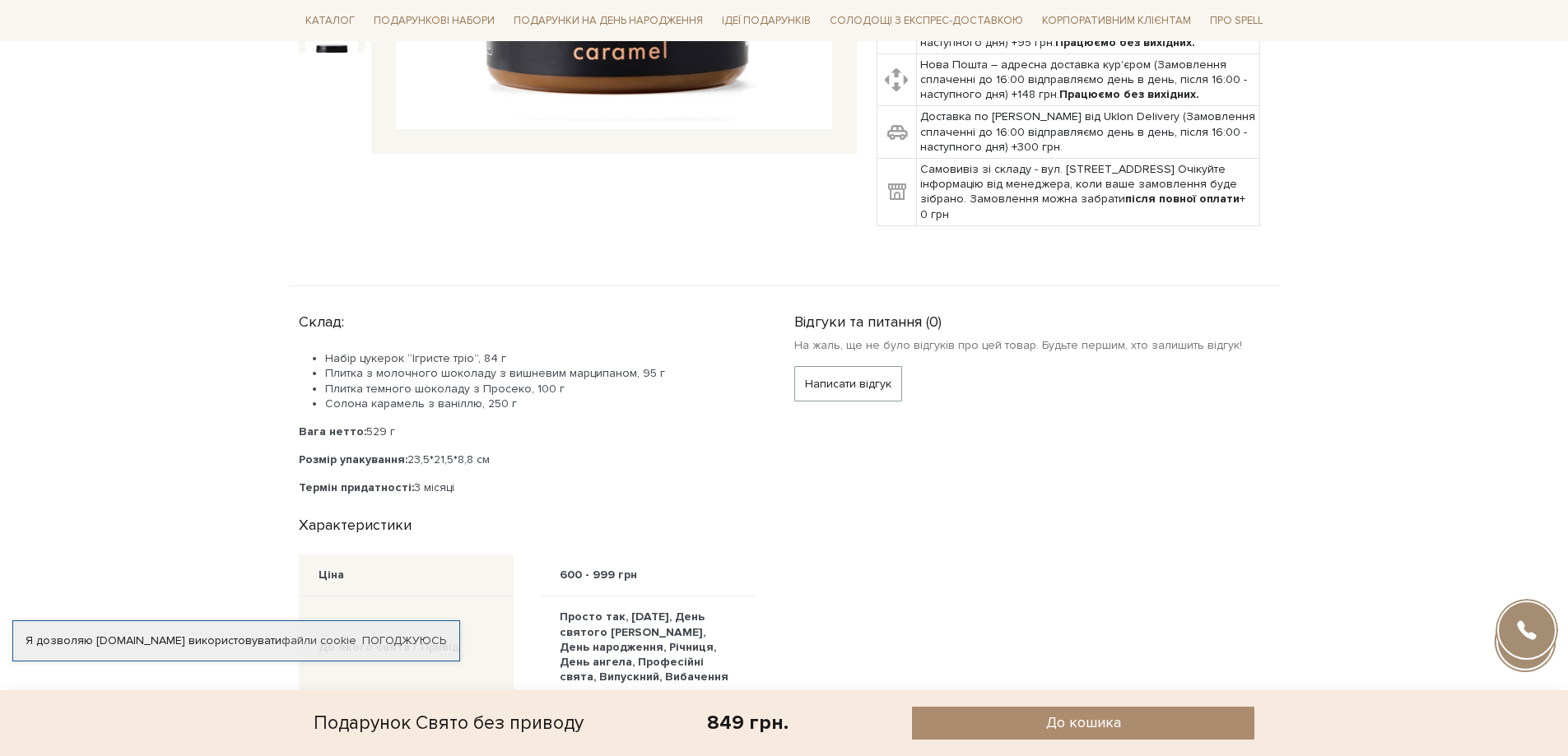
scroll to position [961, 0]
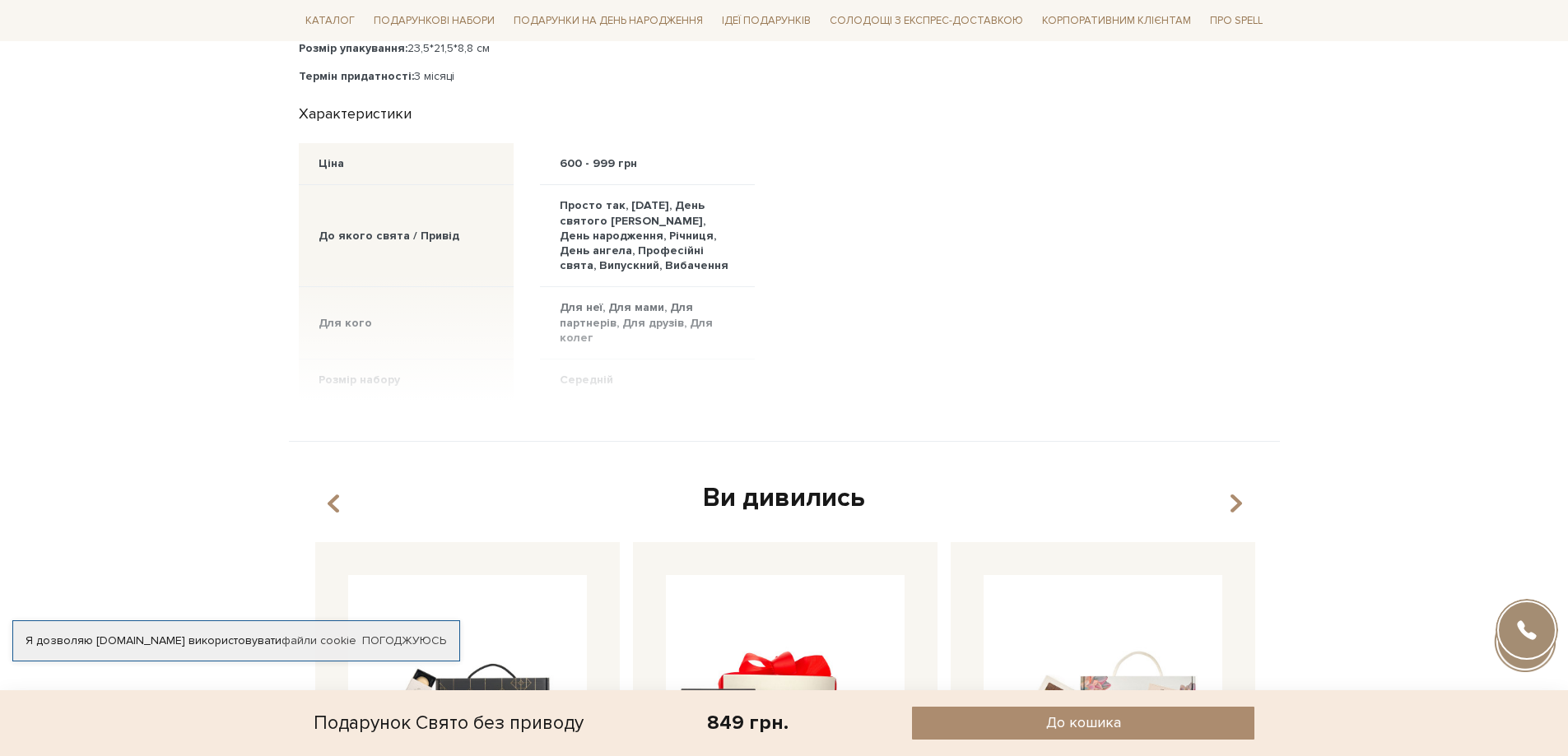
click at [594, 379] on div at bounding box center [526, 336] width 456 height 129
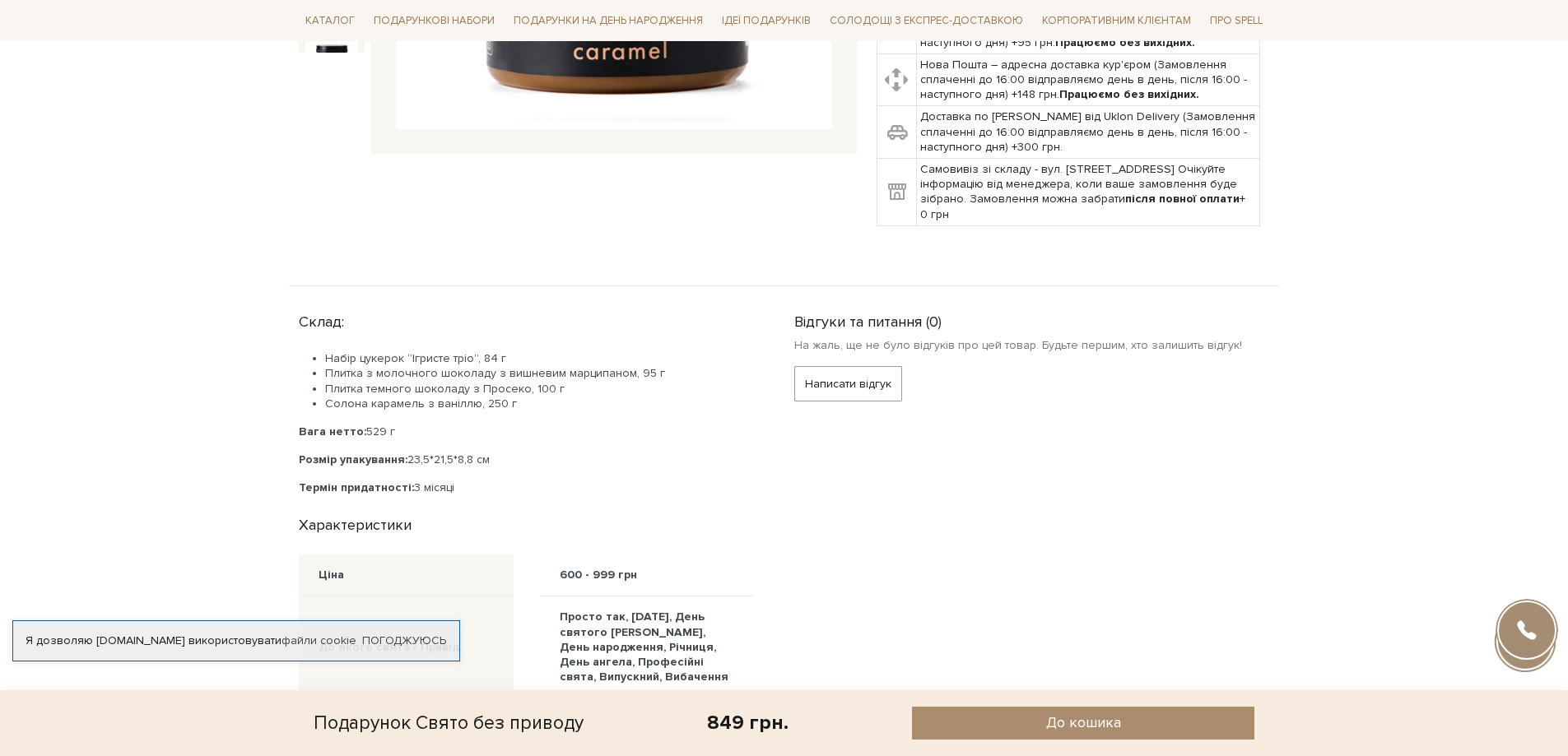
scroll to position [0, 0]
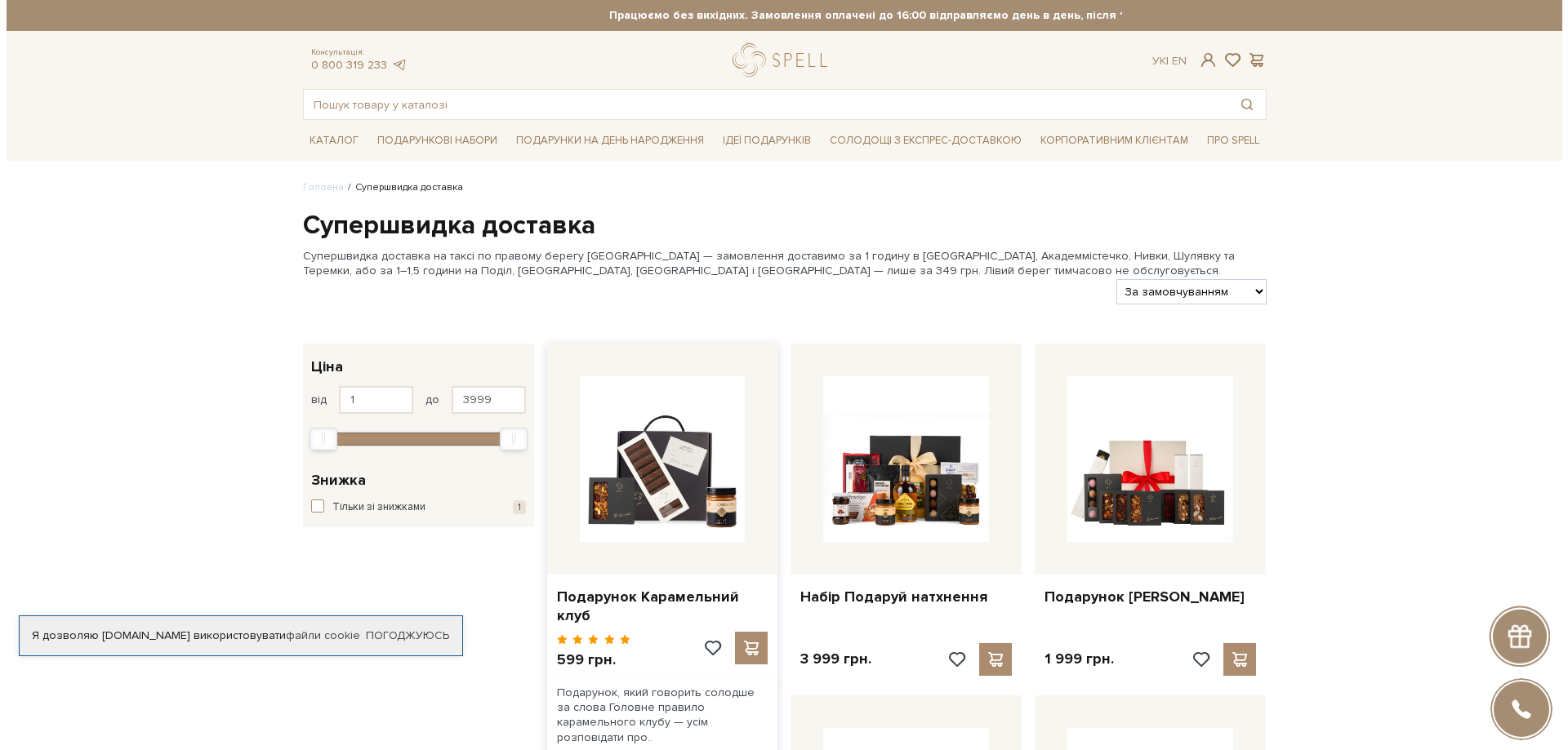
scroll to position [137, 0]
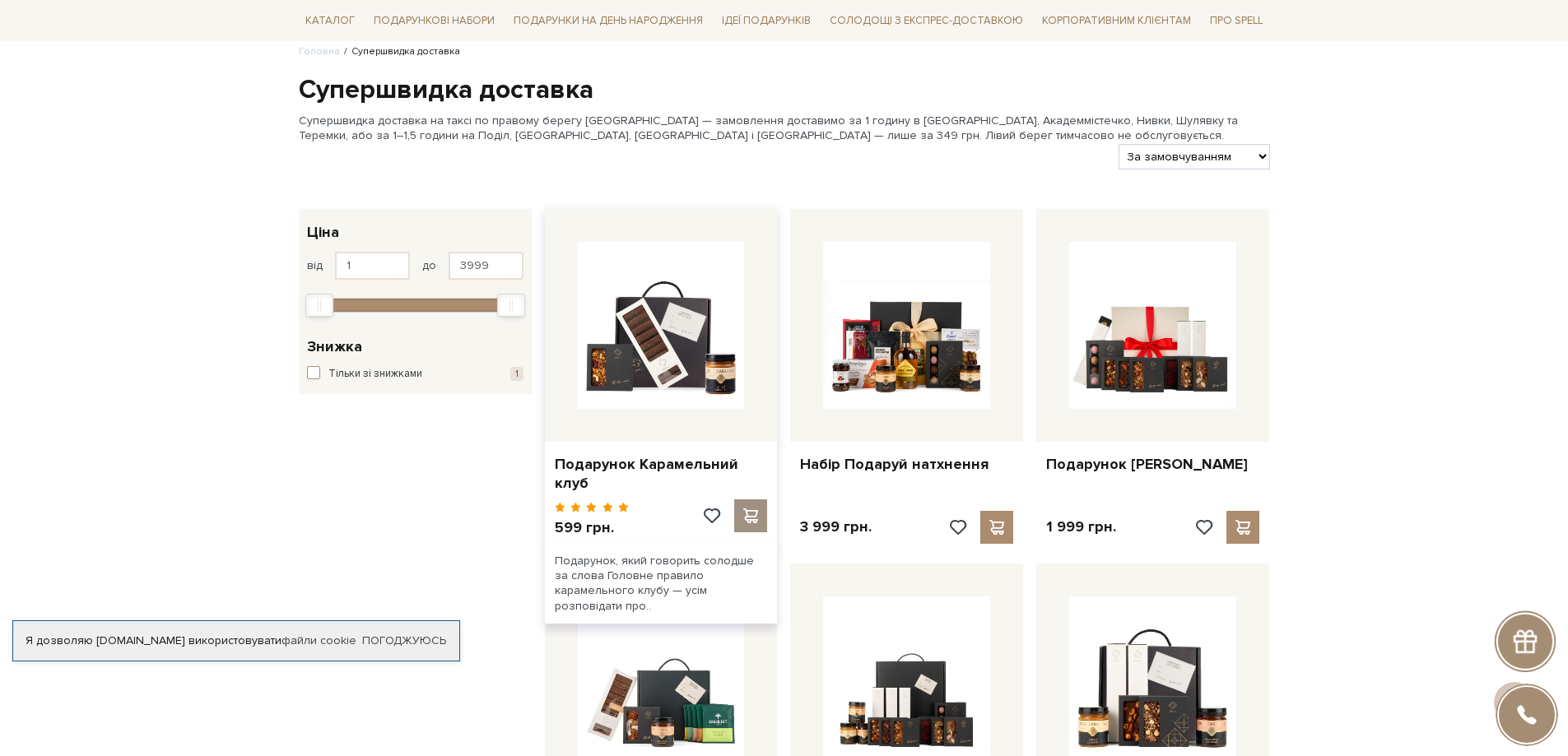
click at [742, 509] on span at bounding box center [751, 516] width 21 height 15
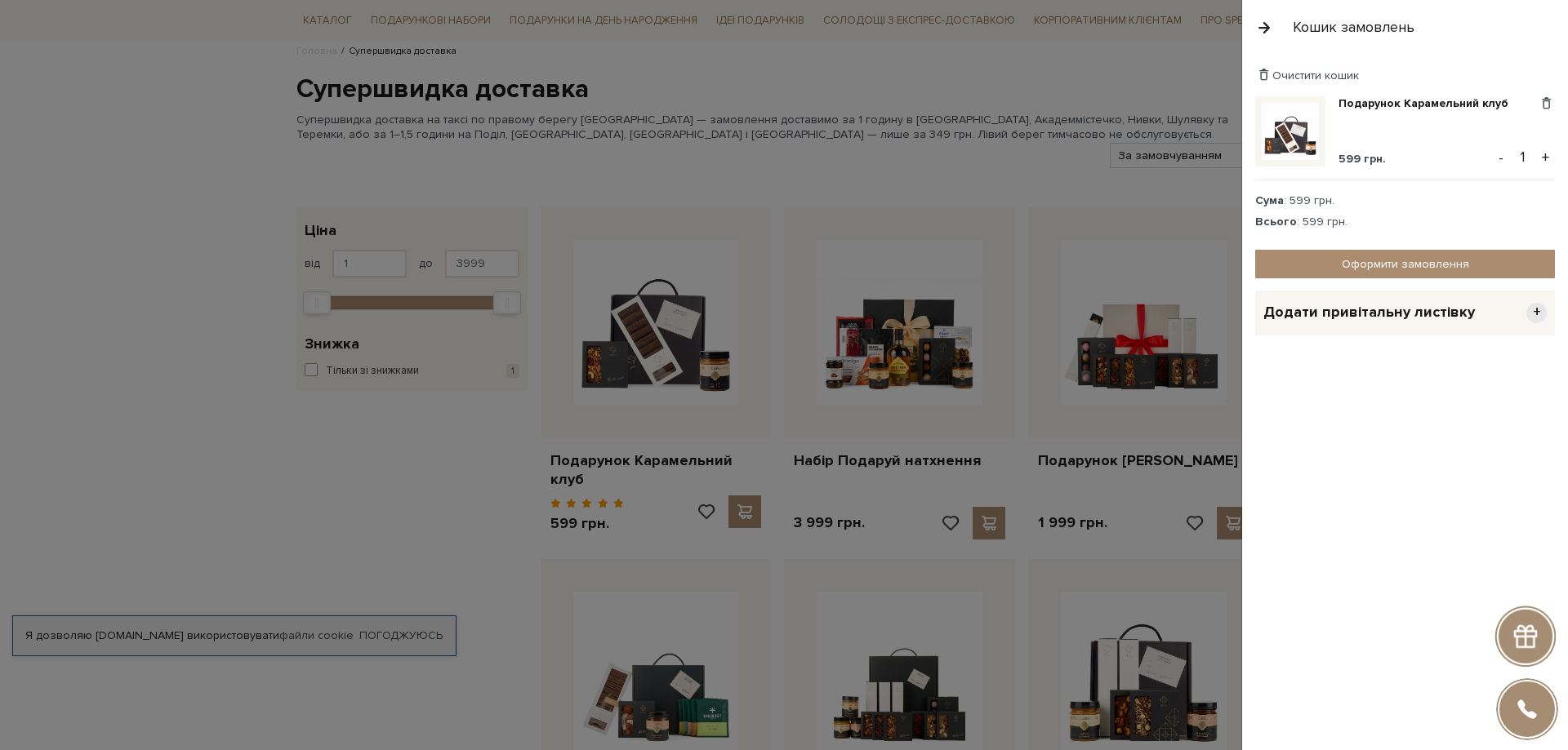
click at [1549, 159] on button "+" at bounding box center [1545, 157] width 19 height 24
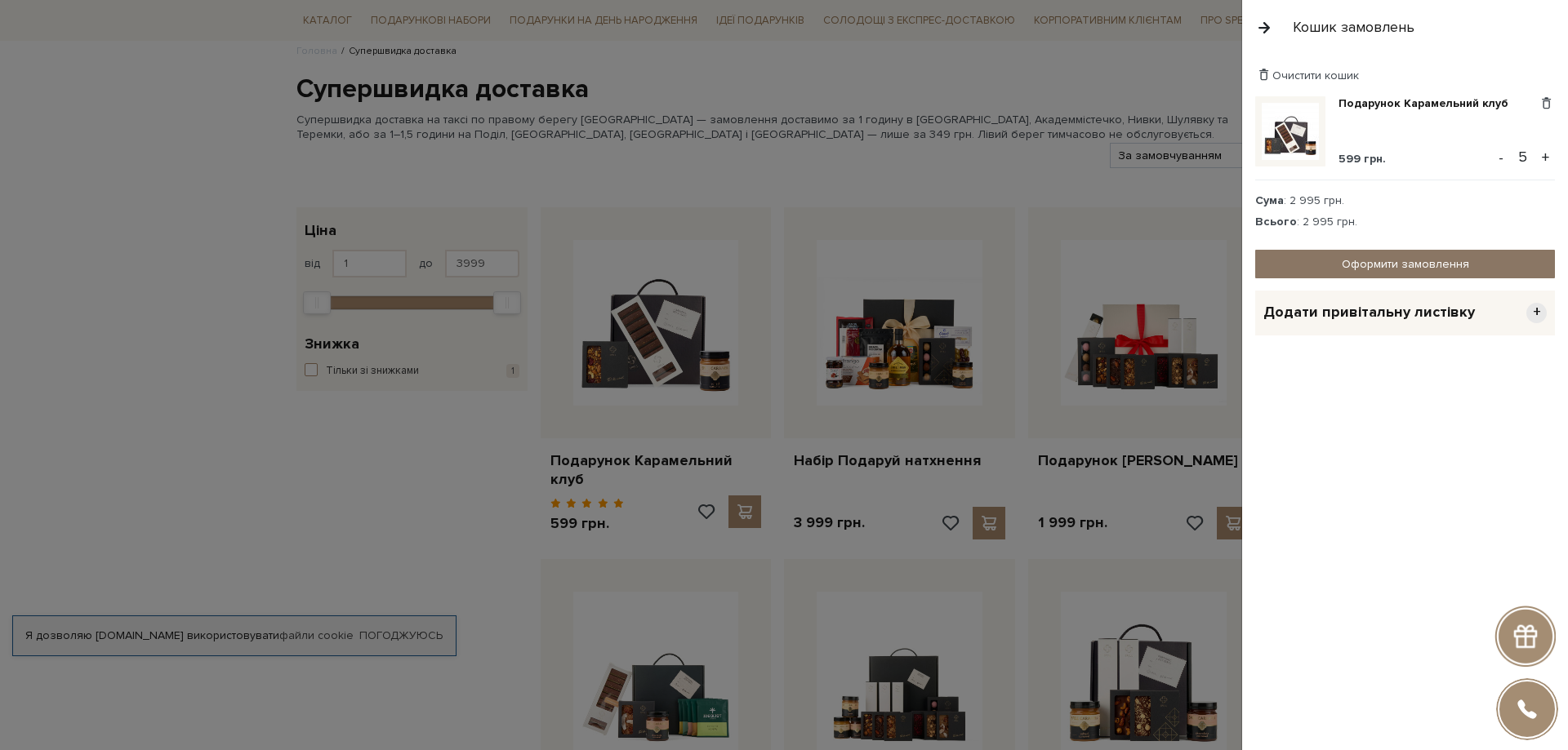
click at [1341, 263] on link "Оформити замовлення" at bounding box center [1405, 264] width 300 height 29
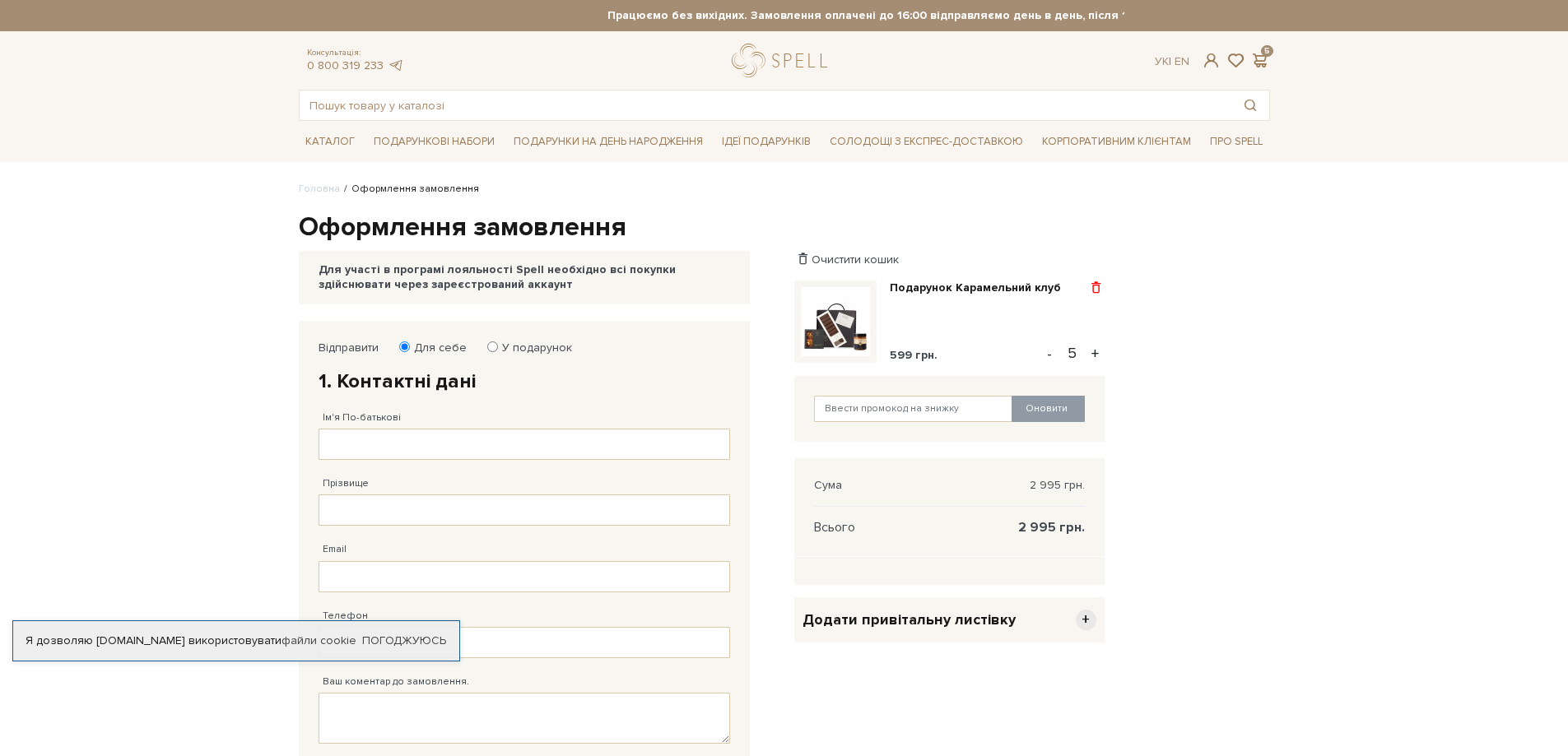
click at [1101, 280] on span at bounding box center [1096, 288] width 17 height 15
click at [1058, 318] on link "Видалити" at bounding box center [1038, 314] width 130 height 21
click at [496, 352] on label "У подарунок" at bounding box center [531, 348] width 80 height 15
click at [496, 352] on input "У подарунок" at bounding box center [493, 347] width 11 height 11
radio input "true"
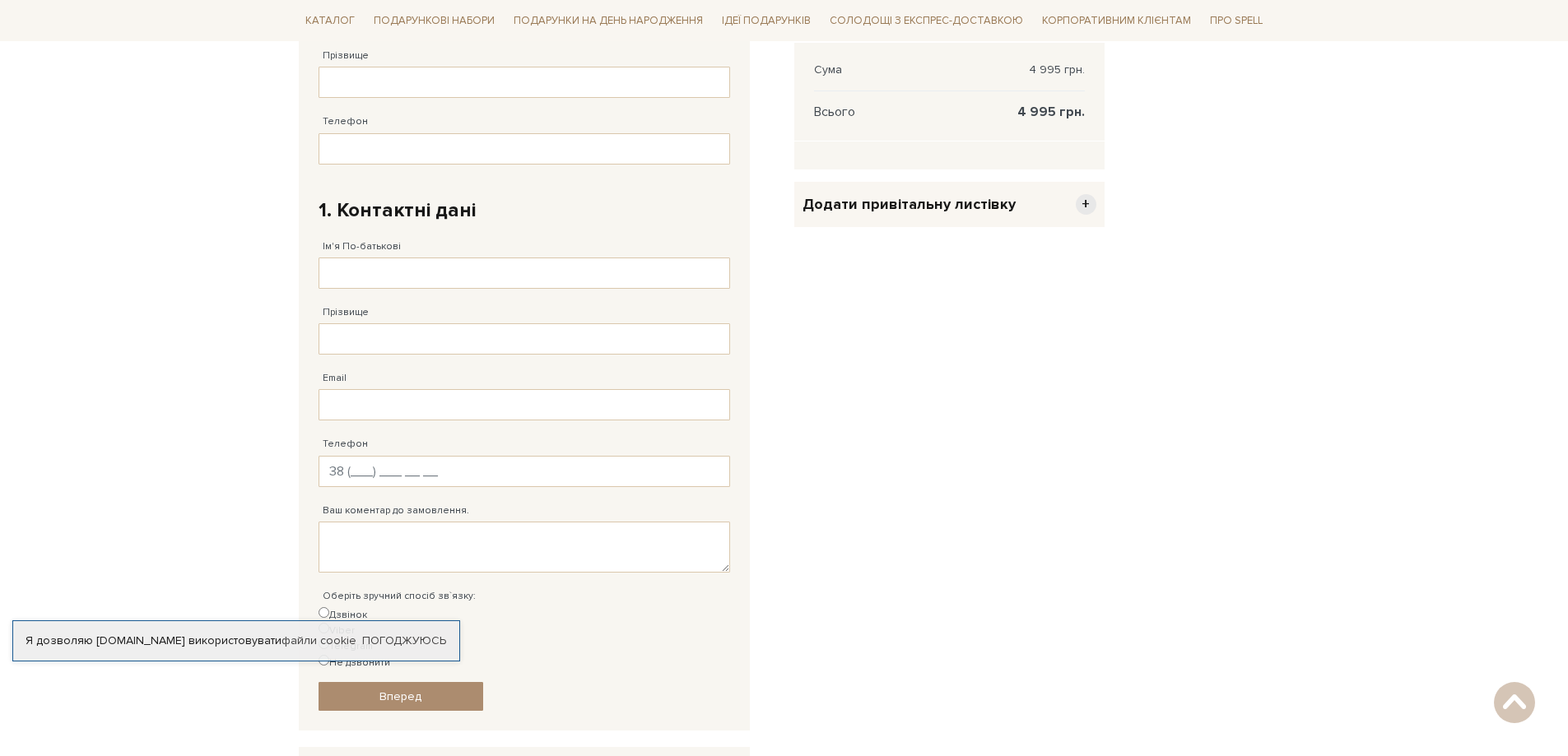
scroll to position [274, 0]
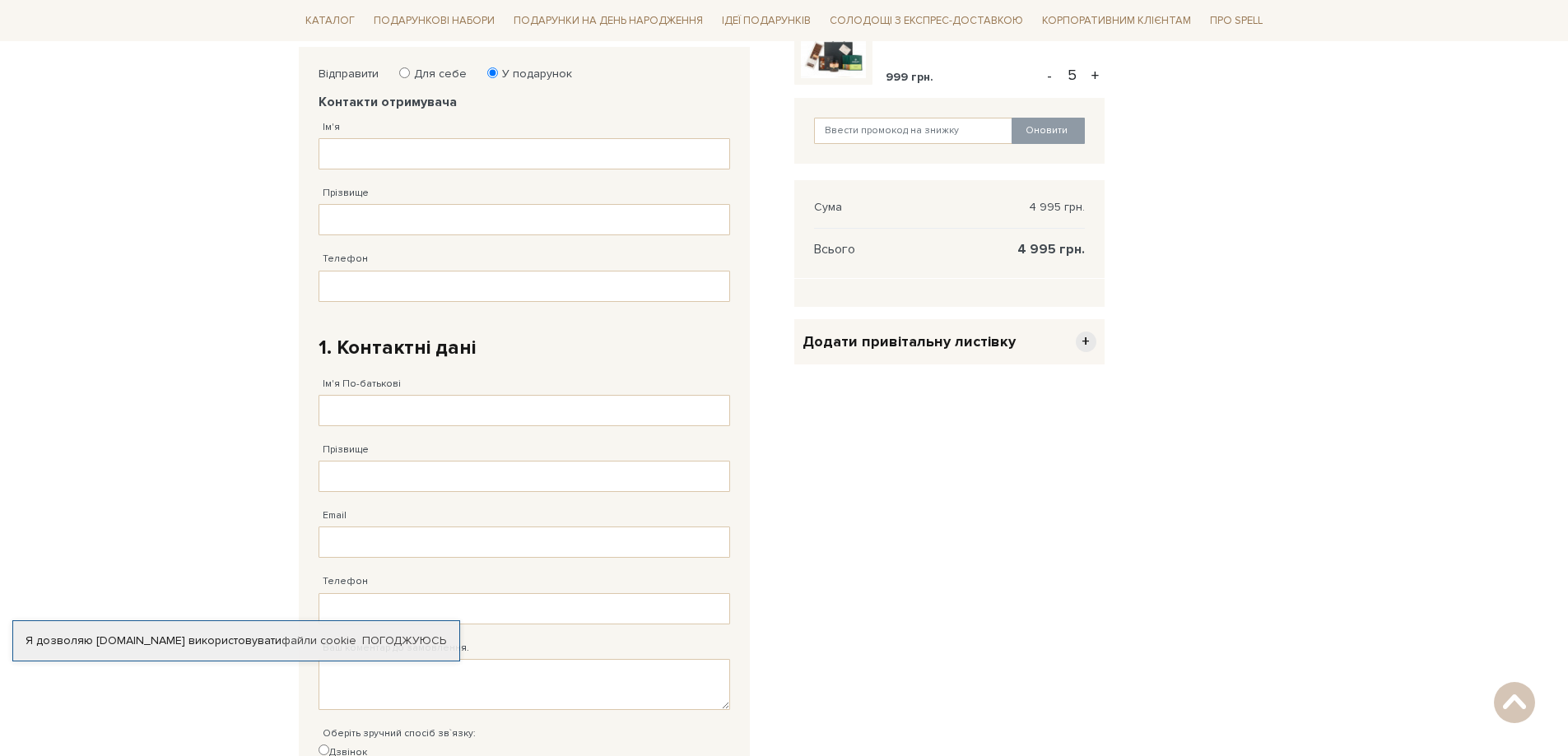
click at [405, 76] on input "Для себе" at bounding box center [405, 73] width 11 height 11
radio input "true"
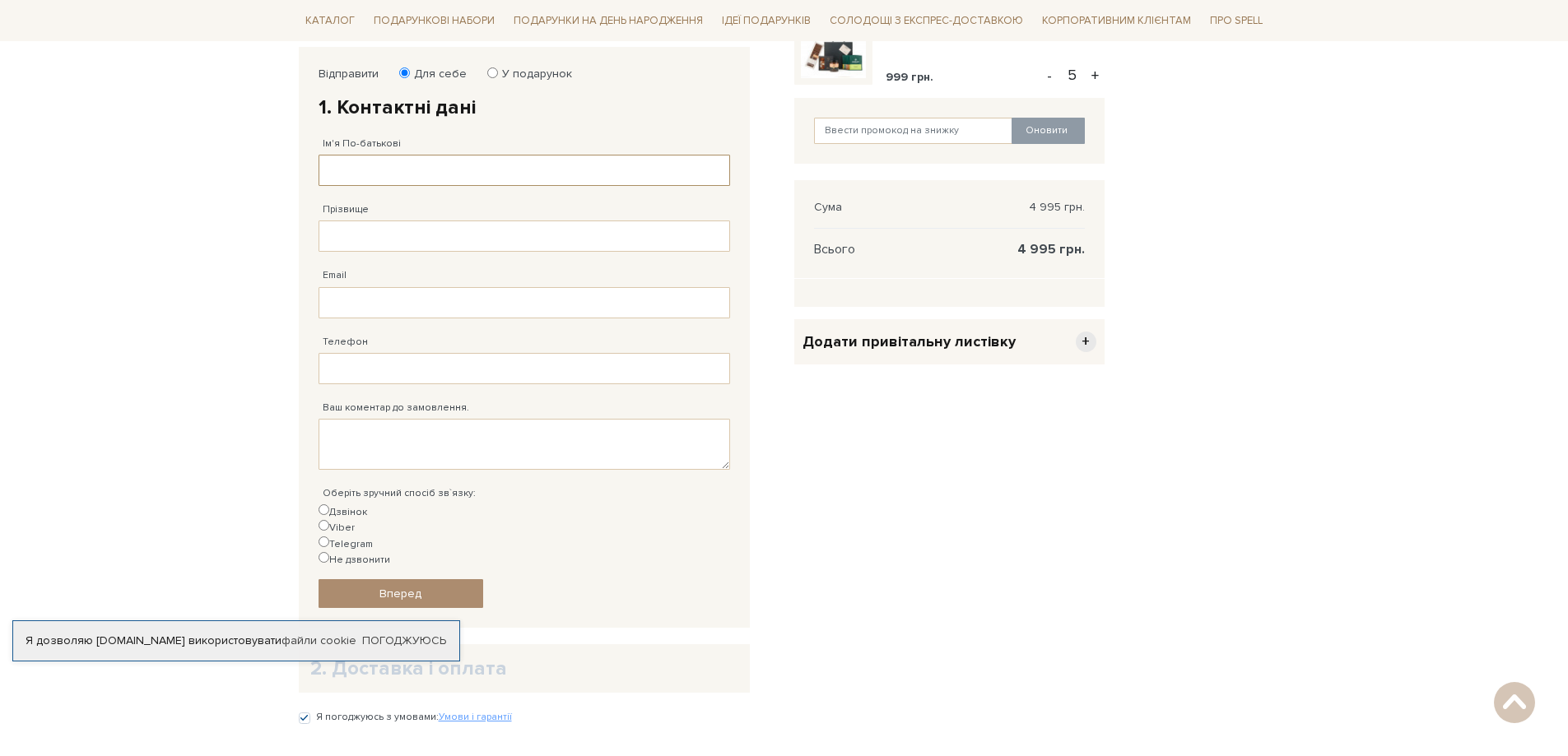
click at [412, 163] on input "Ім'я По-батькові" at bounding box center [524, 170] width 412 height 31
type input "[PERSON_NAME]"
click at [418, 231] on input "Прізвище" at bounding box center [524, 236] width 412 height 31
type input "[PERSON_NAME]"
click at [441, 299] on input "Email" at bounding box center [524, 303] width 412 height 31
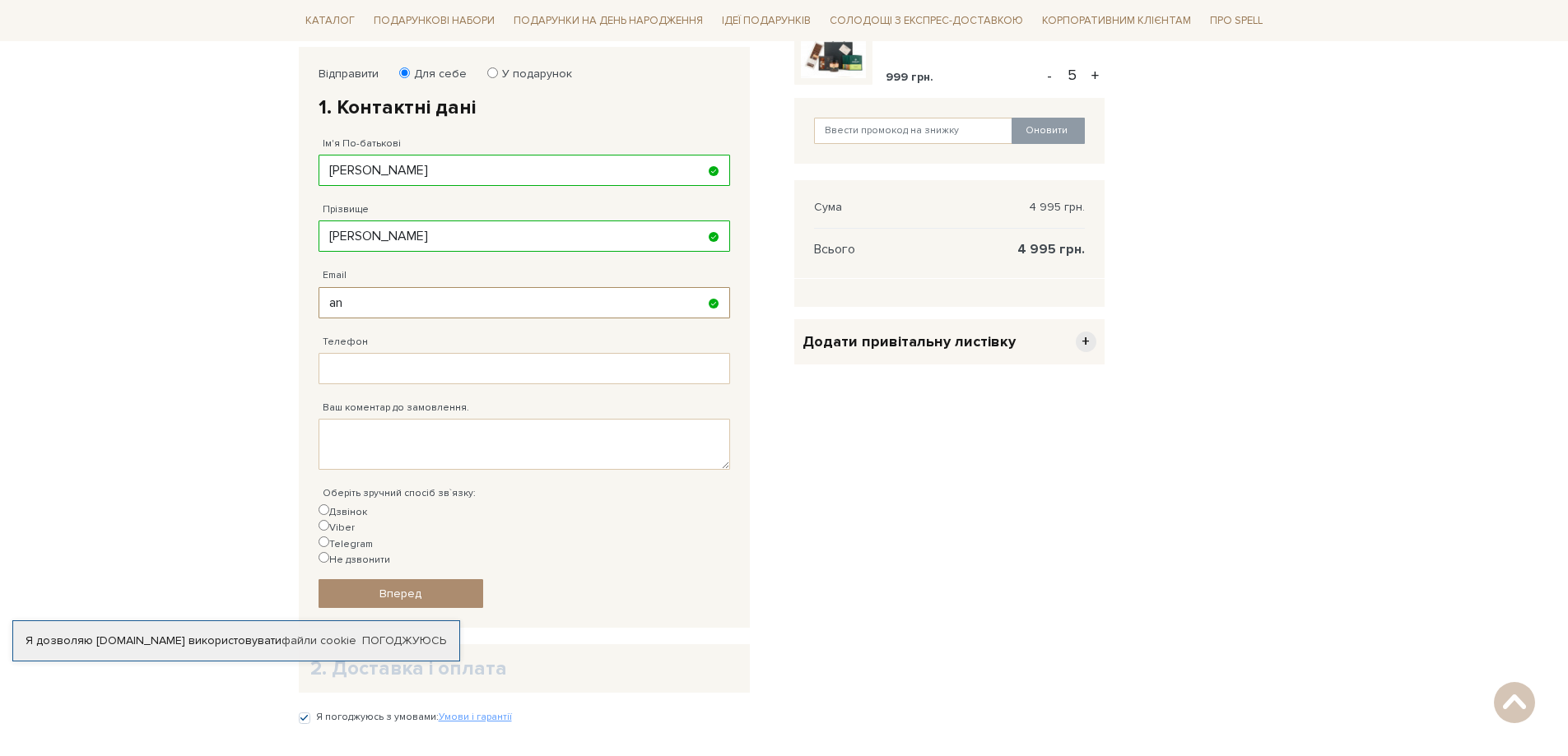
type input "a"
type input "щ"
type input "[PERSON_NAME][EMAIL_ADDRESS][DOMAIN_NAME]"
click at [434, 362] on input "Телефон" at bounding box center [524, 369] width 412 height 31
type input "[PHONE_NUMBER]"
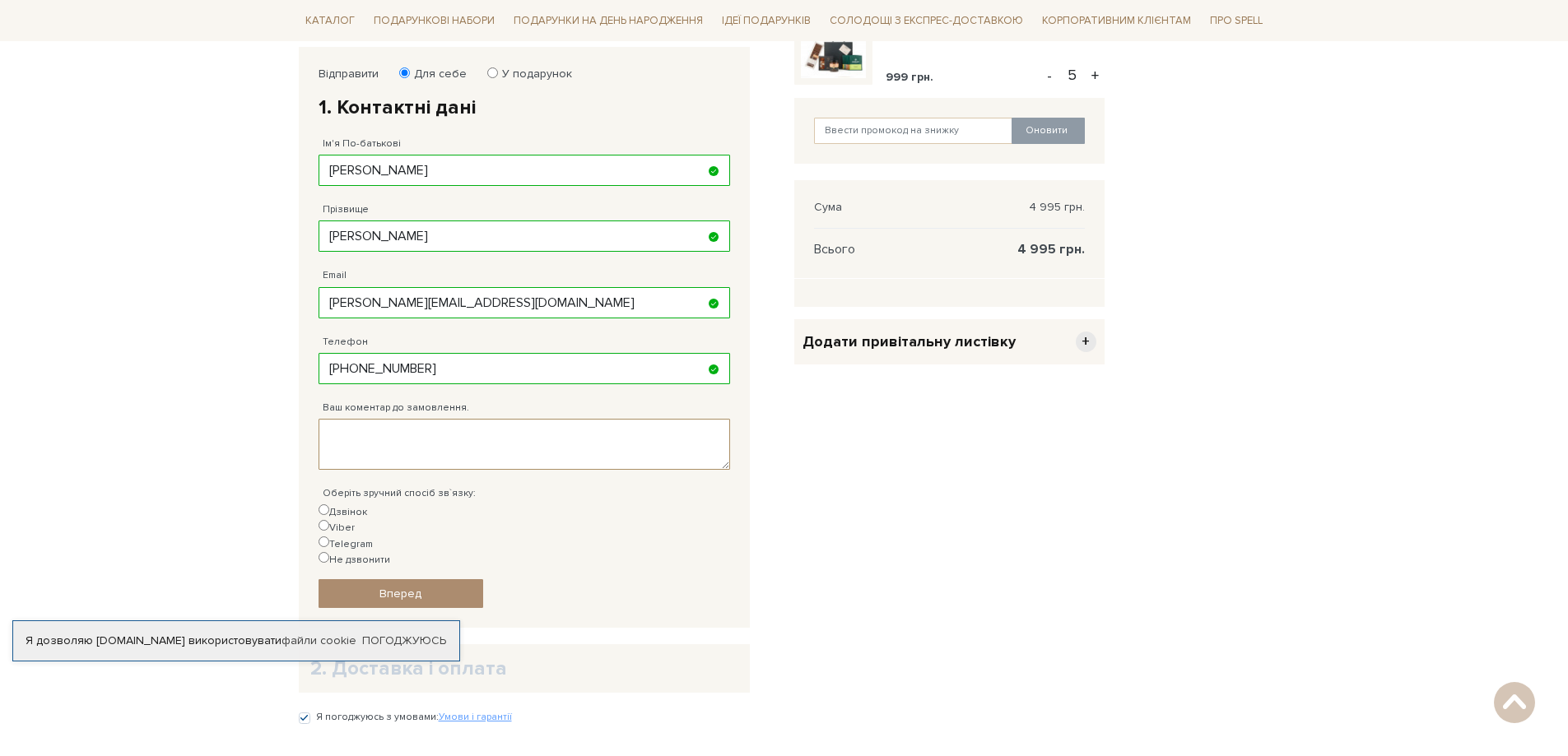
click at [417, 440] on textarea "Ваш коментар до замовлення." at bounding box center [524, 445] width 412 height 51
click at [329, 520] on input "Viber" at bounding box center [324, 526] width 11 height 11
radio input "true"
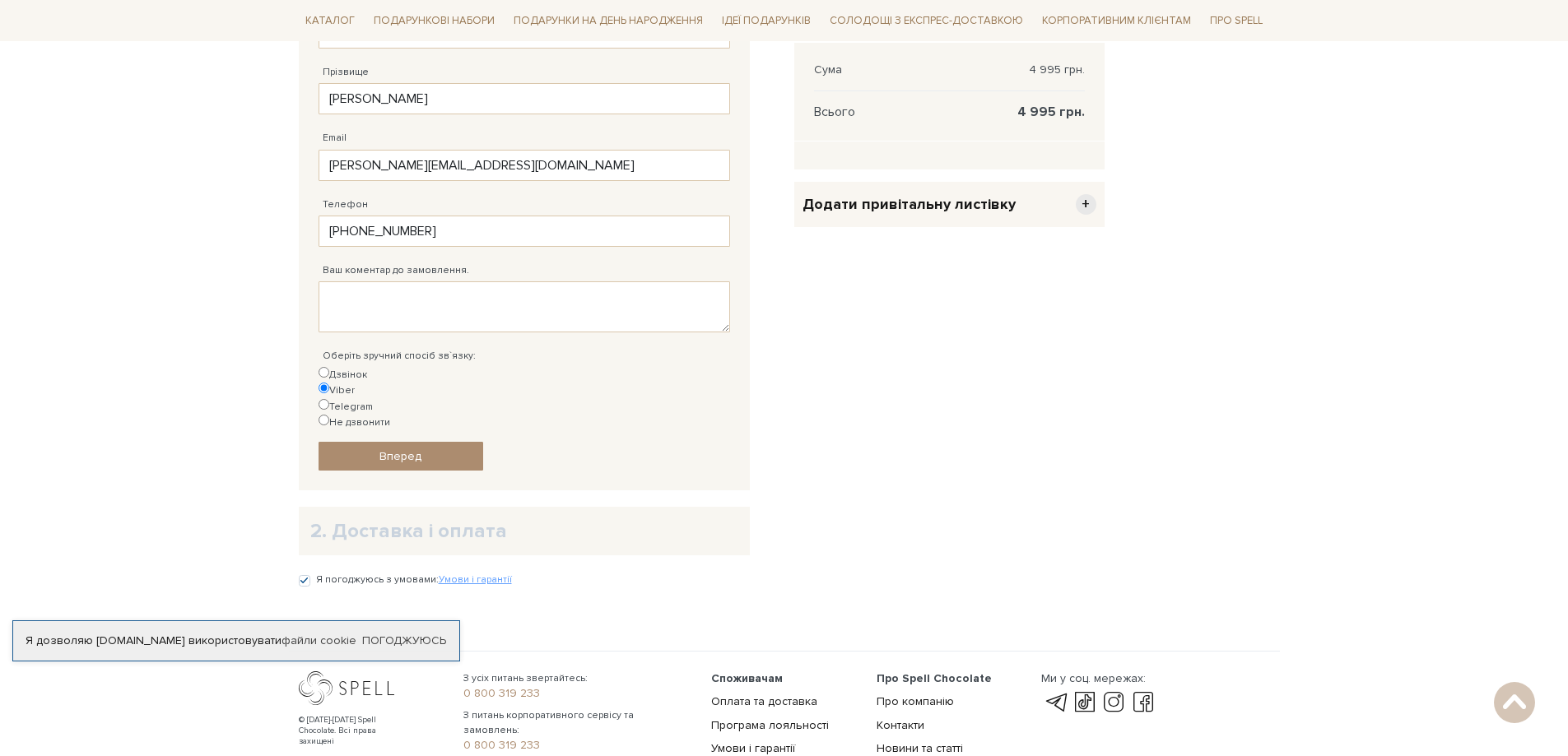
scroll to position [517, 0]
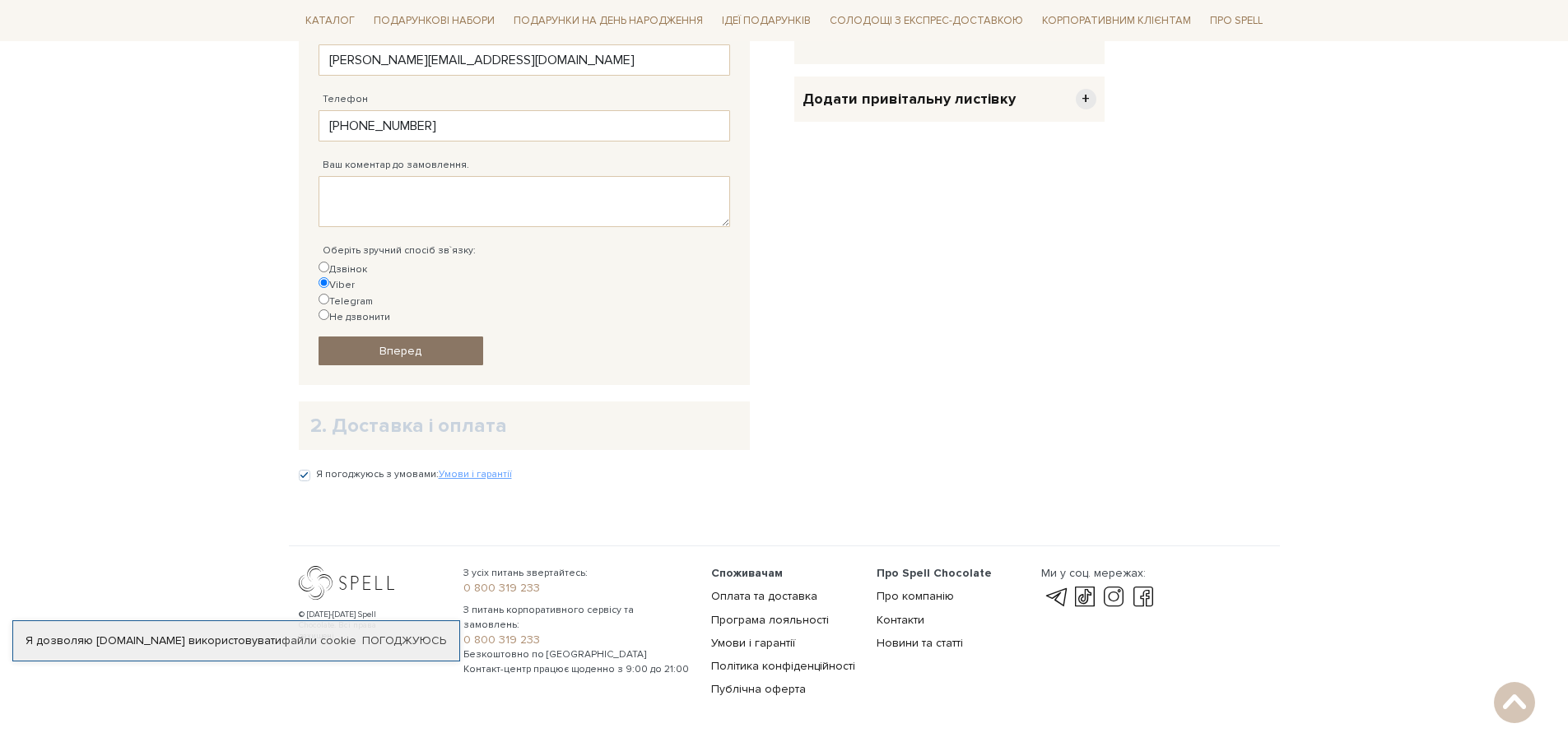
click at [411, 344] on span "Вперед" at bounding box center [400, 351] width 42 height 14
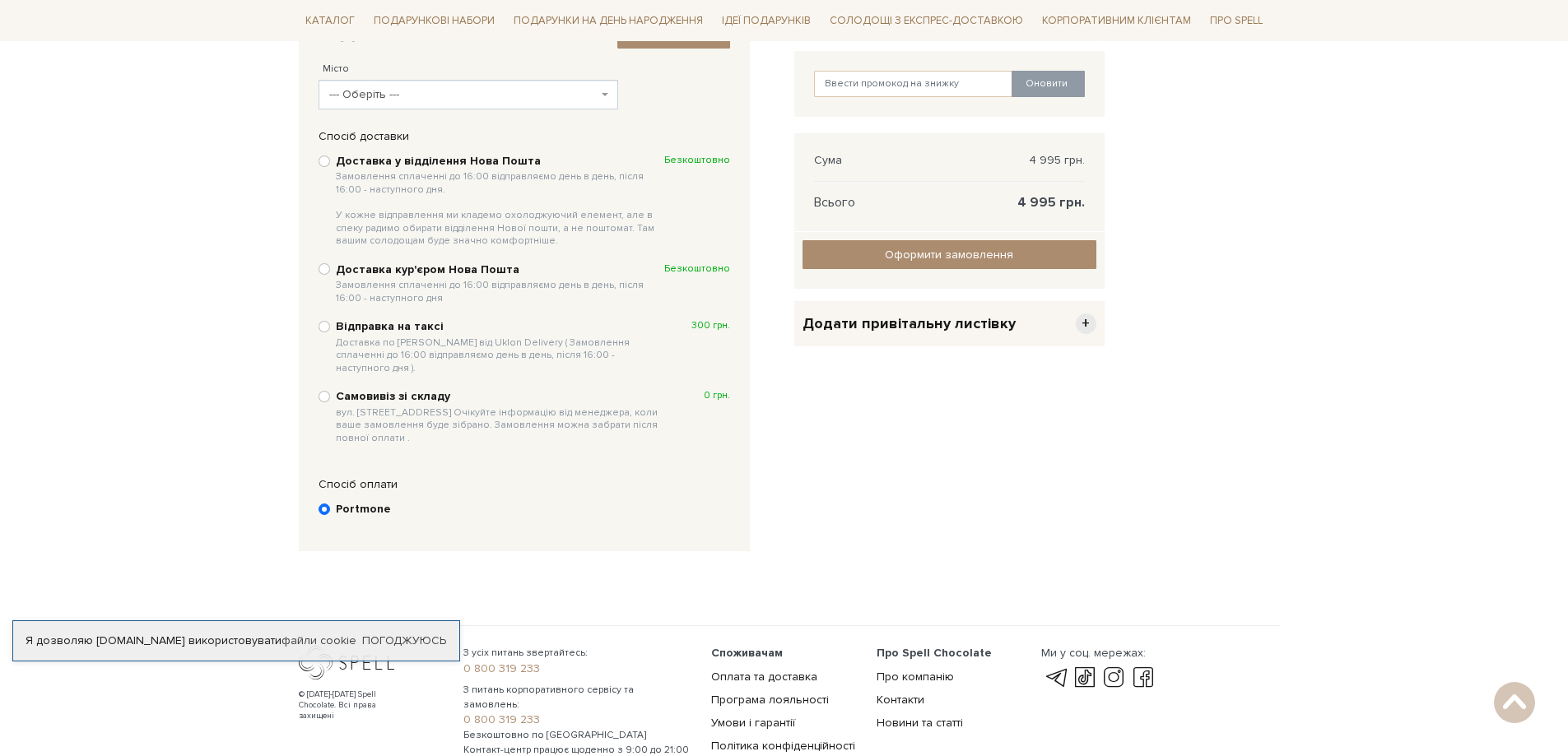
scroll to position [184, 0]
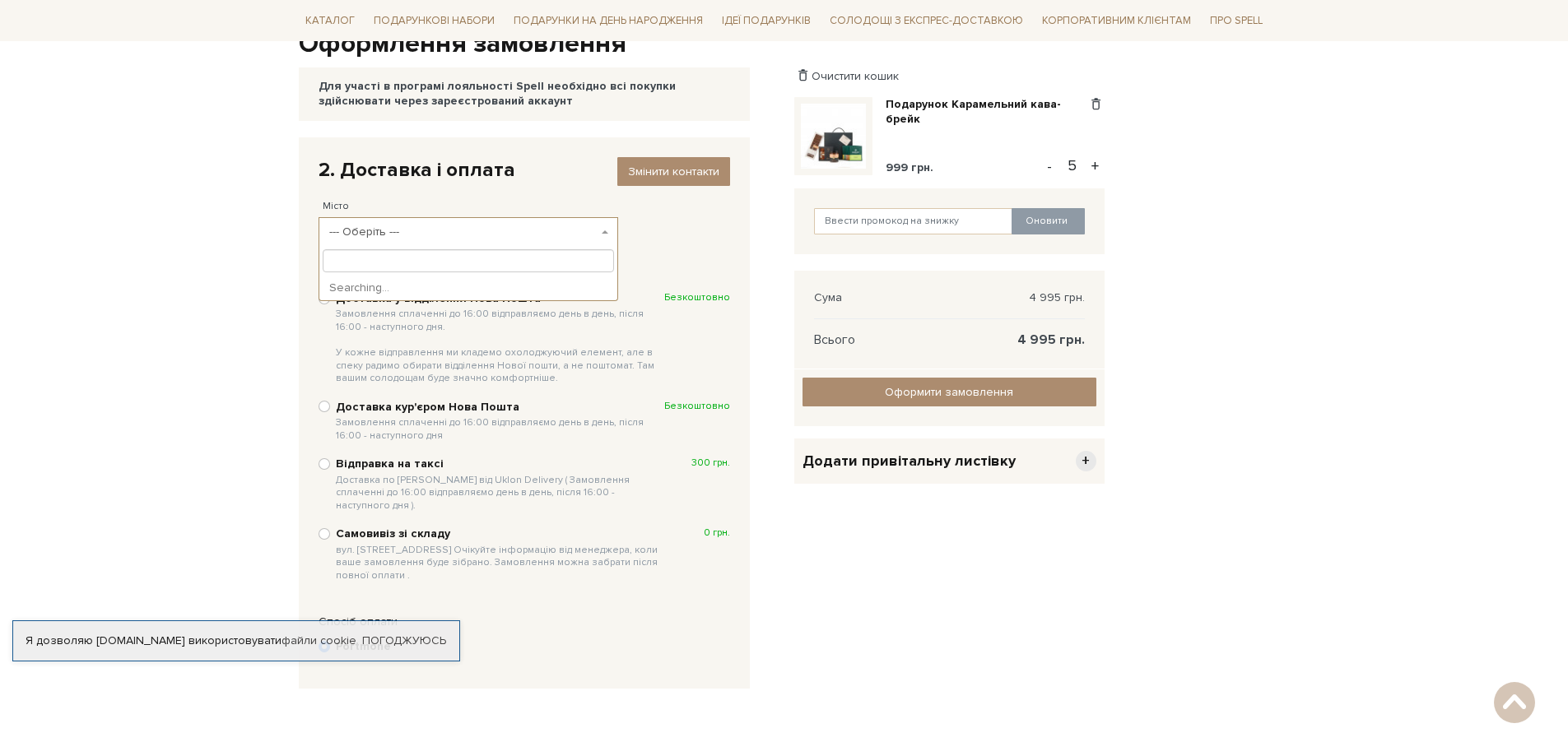
click at [434, 243] on span "--- Оберіть ---" at bounding box center [468, 232] width 300 height 29
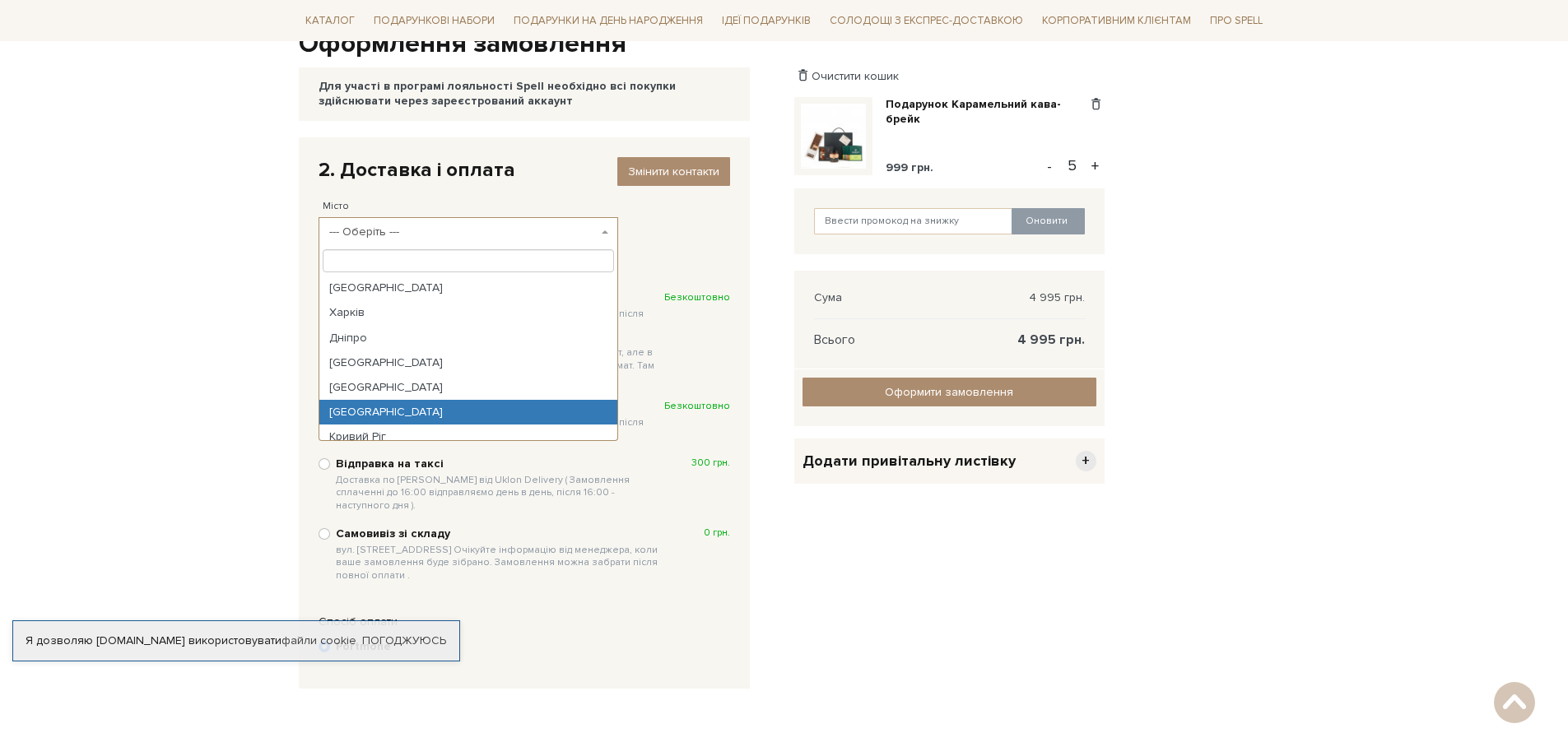
select select "[GEOGRAPHIC_DATA]"
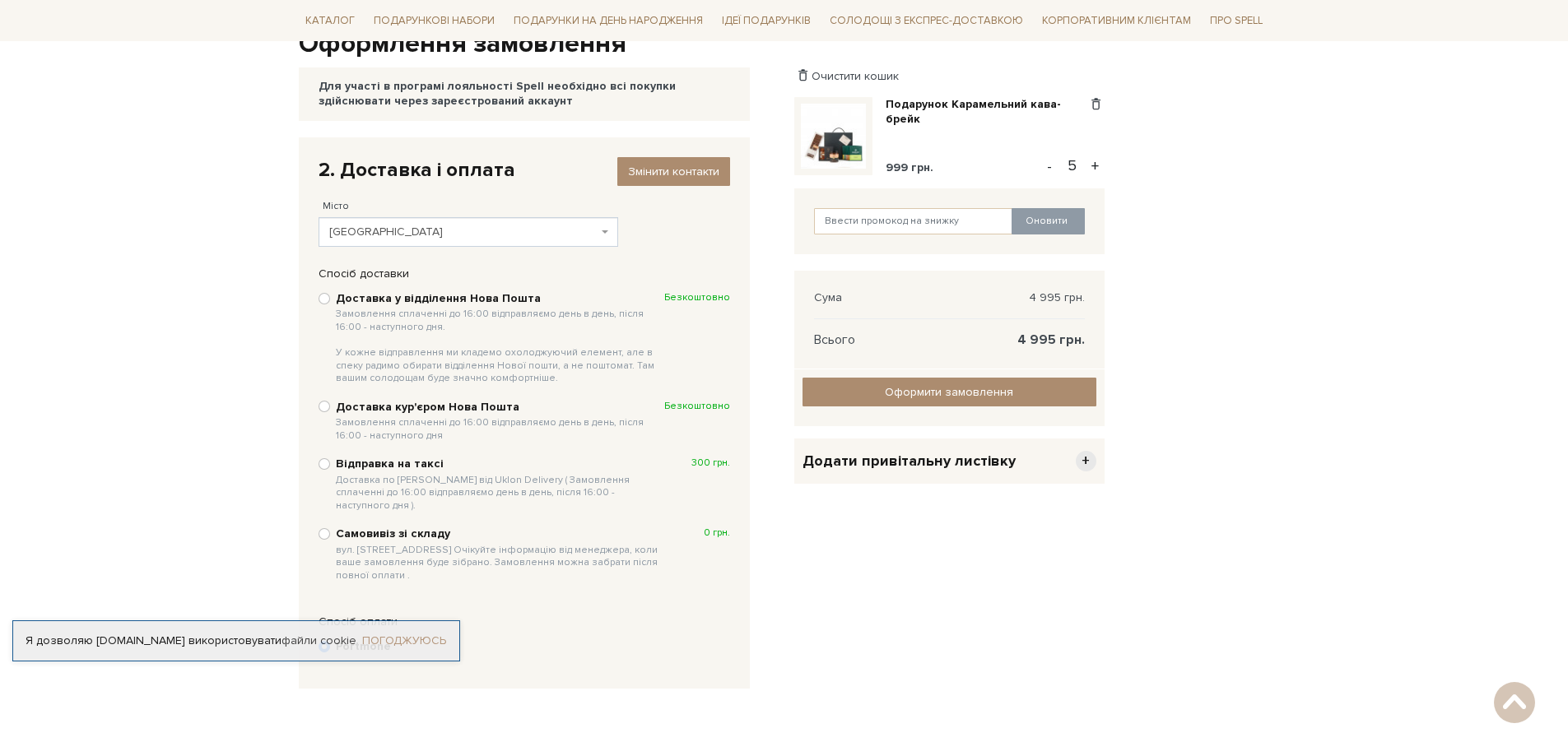
click at [415, 634] on link "Погоджуюсь" at bounding box center [405, 641] width 84 height 15
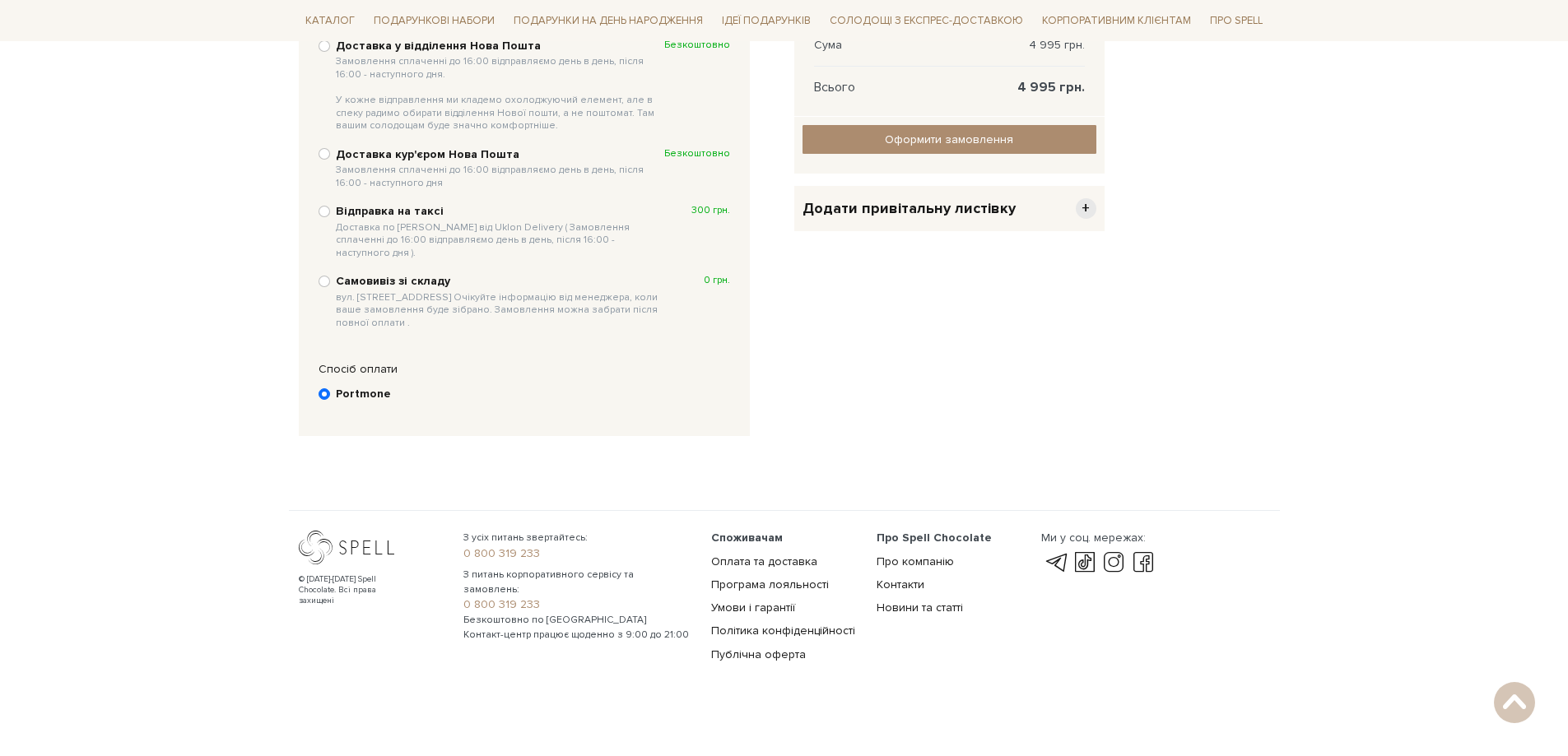
scroll to position [299, 0]
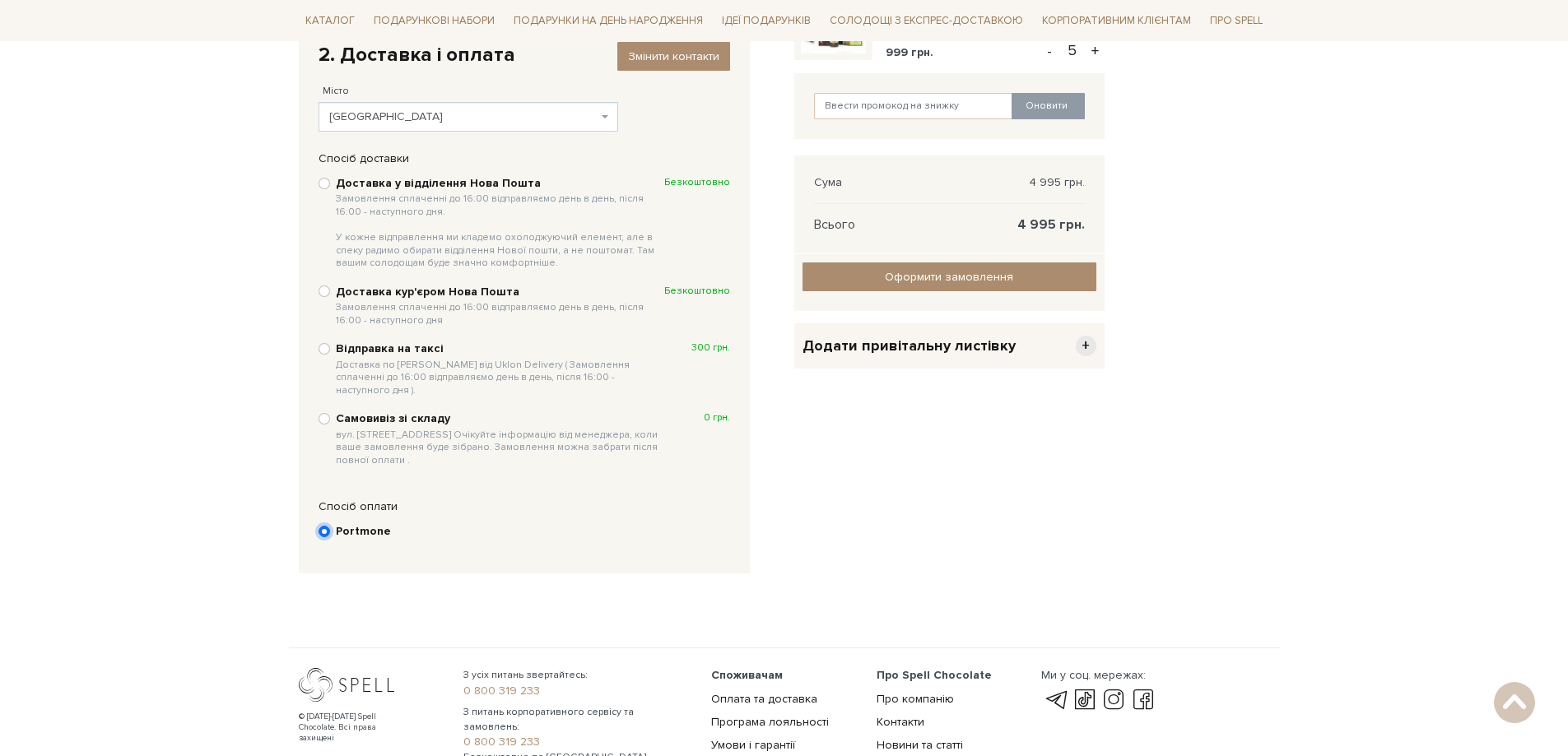
click at [325, 526] on input "Portmone" at bounding box center [324, 531] width 12 height 12
click at [829, 549] on div "Очистити кошик Подарунок Карамельний кава-брейк 999 грн. Видалити Додати в обра…" at bounding box center [949, 306] width 330 height 569
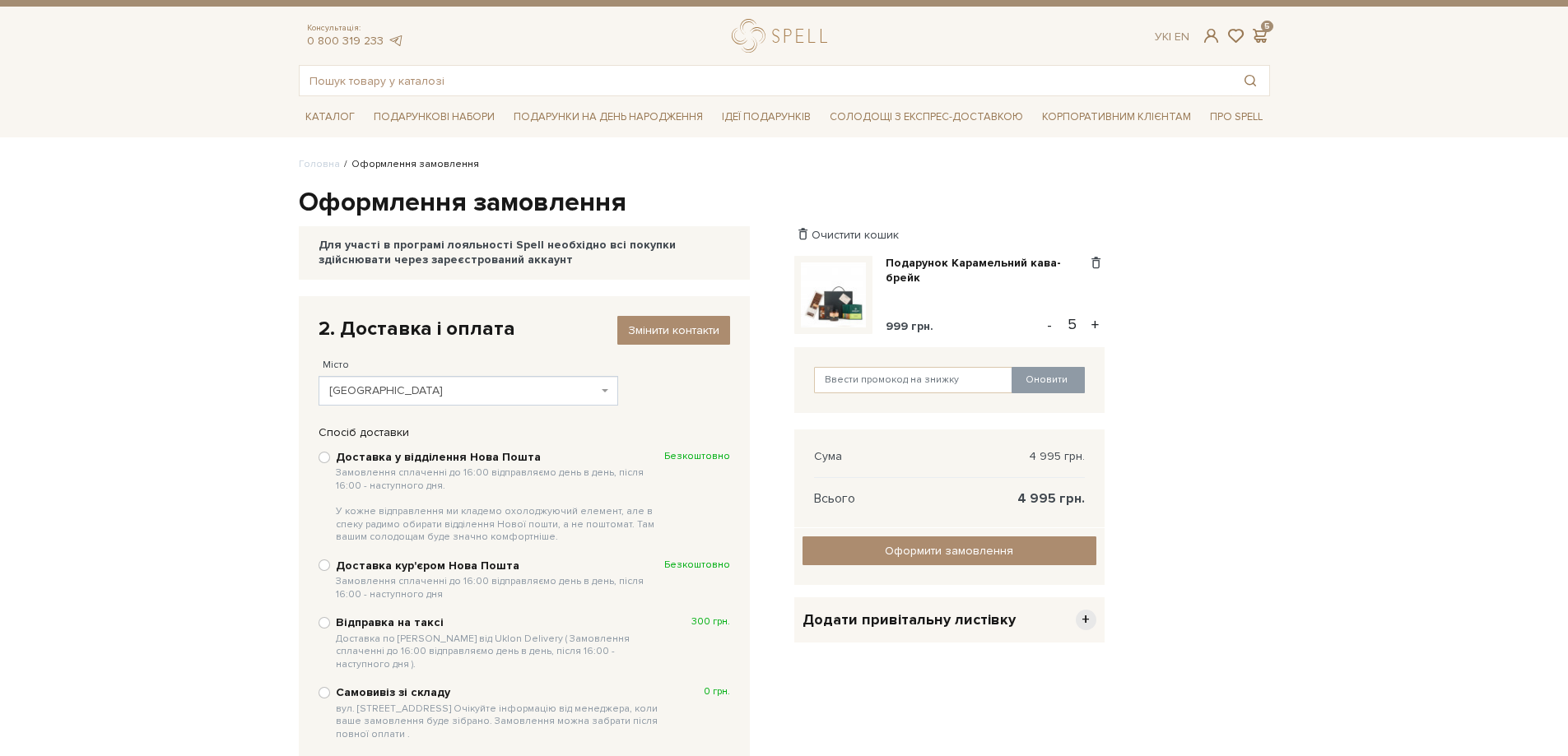
scroll to position [163, 0]
